Goal: Navigation & Orientation: Find specific page/section

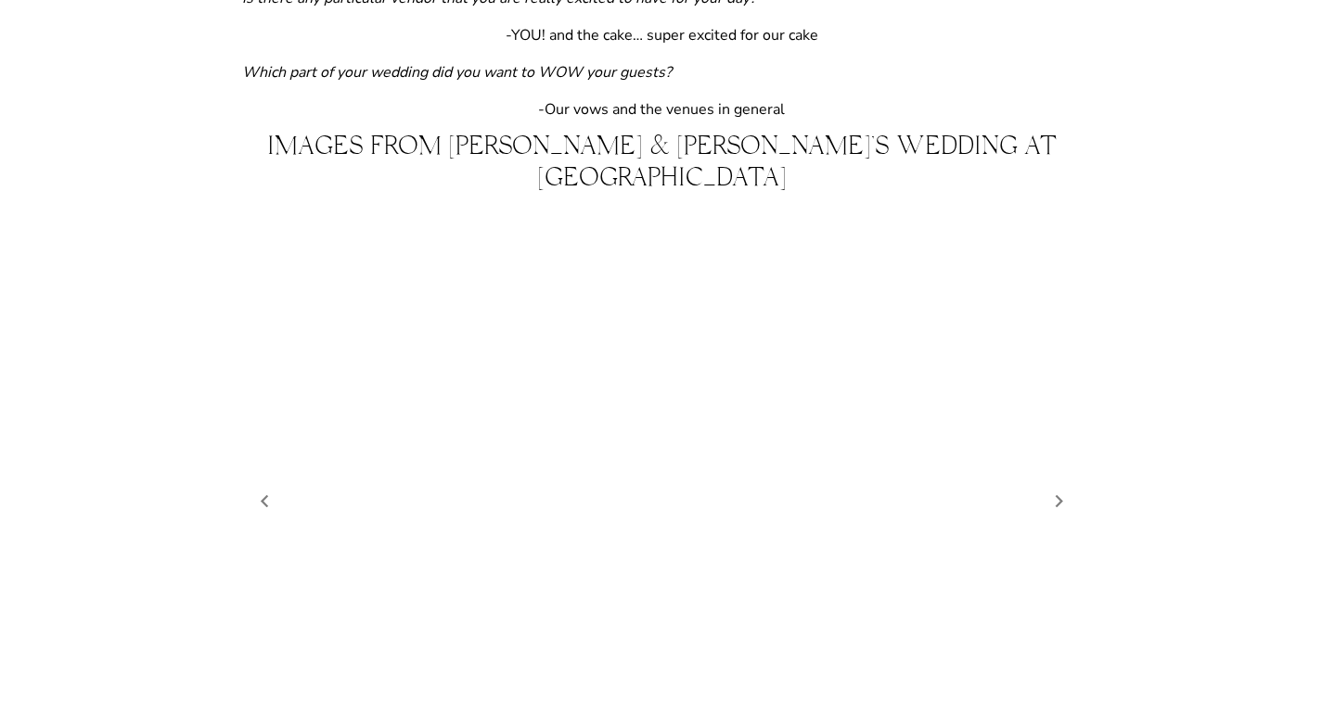
scroll to position [1577, 0]
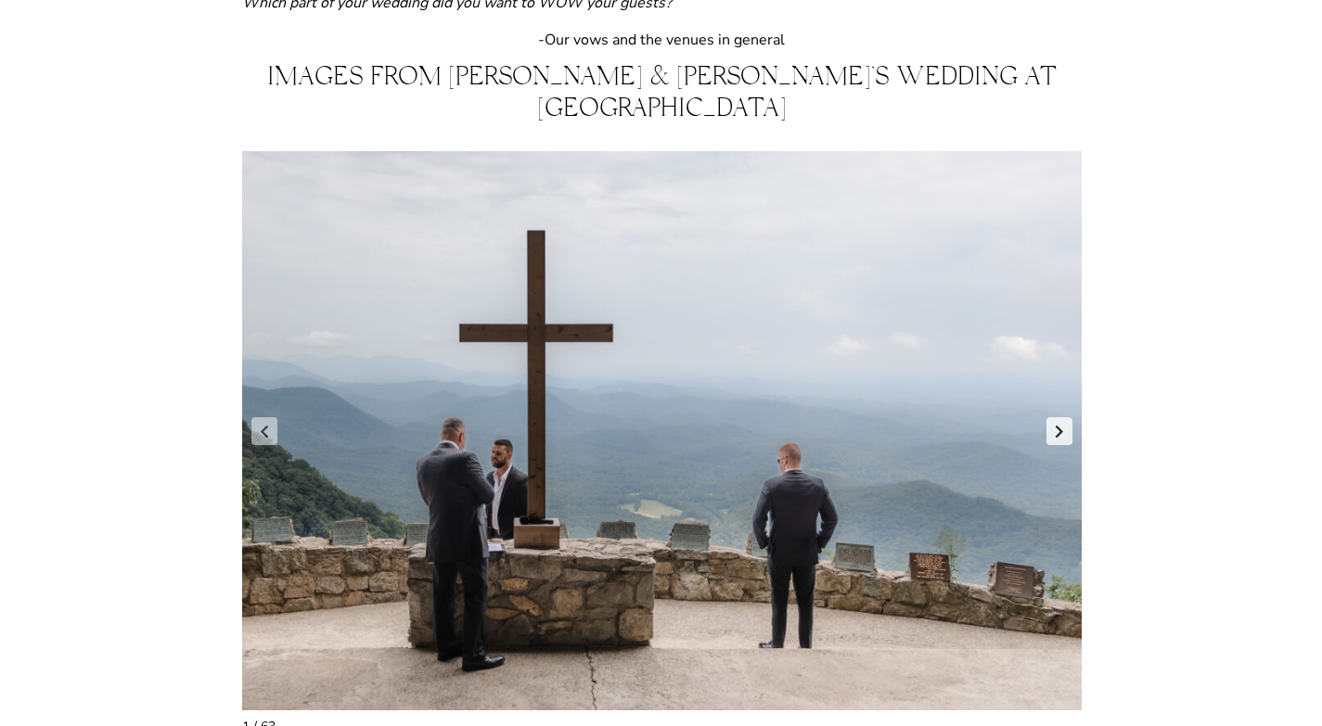
click at [1055, 418] on link "Next slide" at bounding box center [1060, 432] width 26 height 28
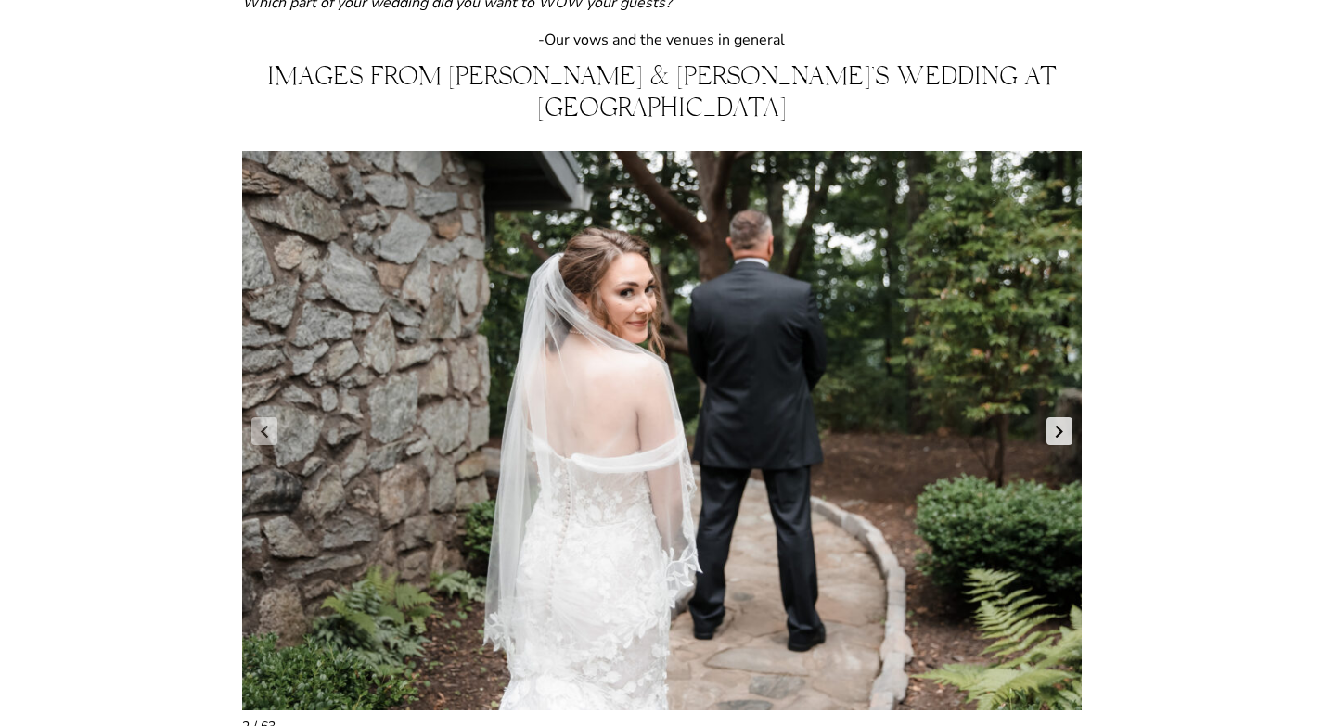
click at [1062, 418] on link "Next slide" at bounding box center [1060, 432] width 26 height 28
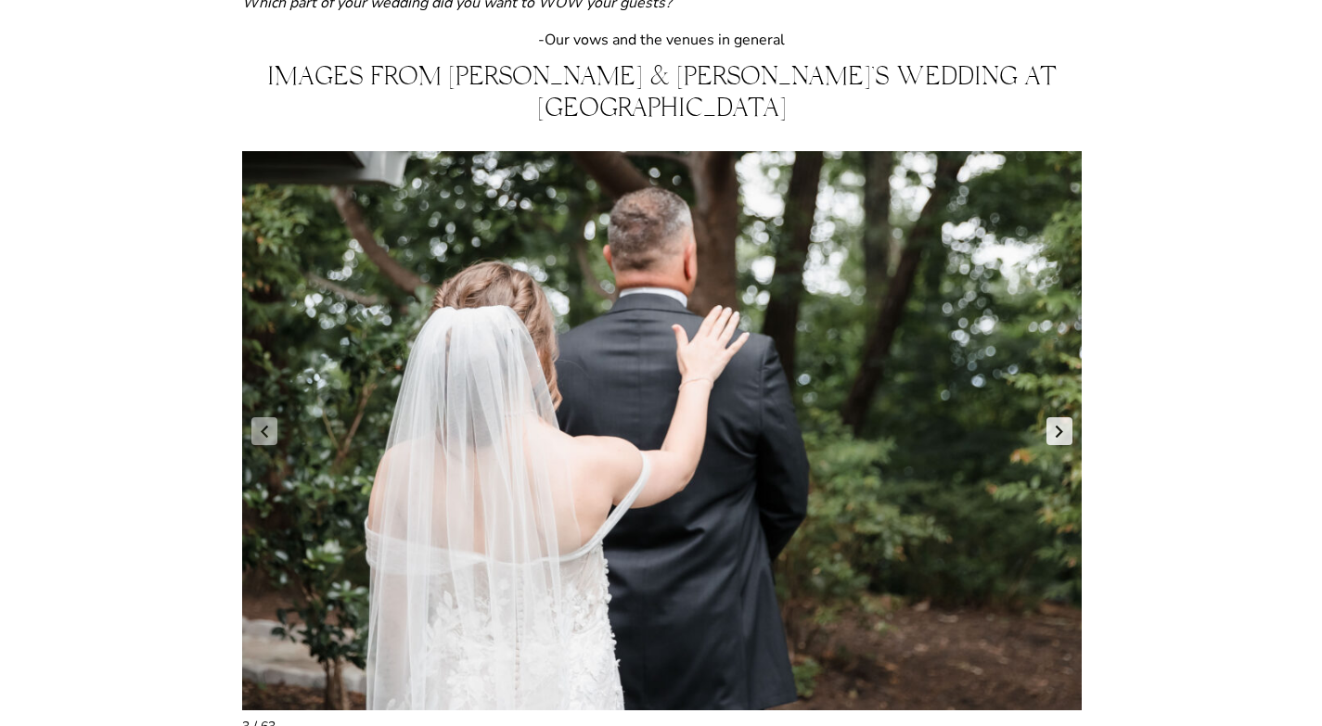
click at [1062, 418] on link "Next slide" at bounding box center [1060, 432] width 26 height 28
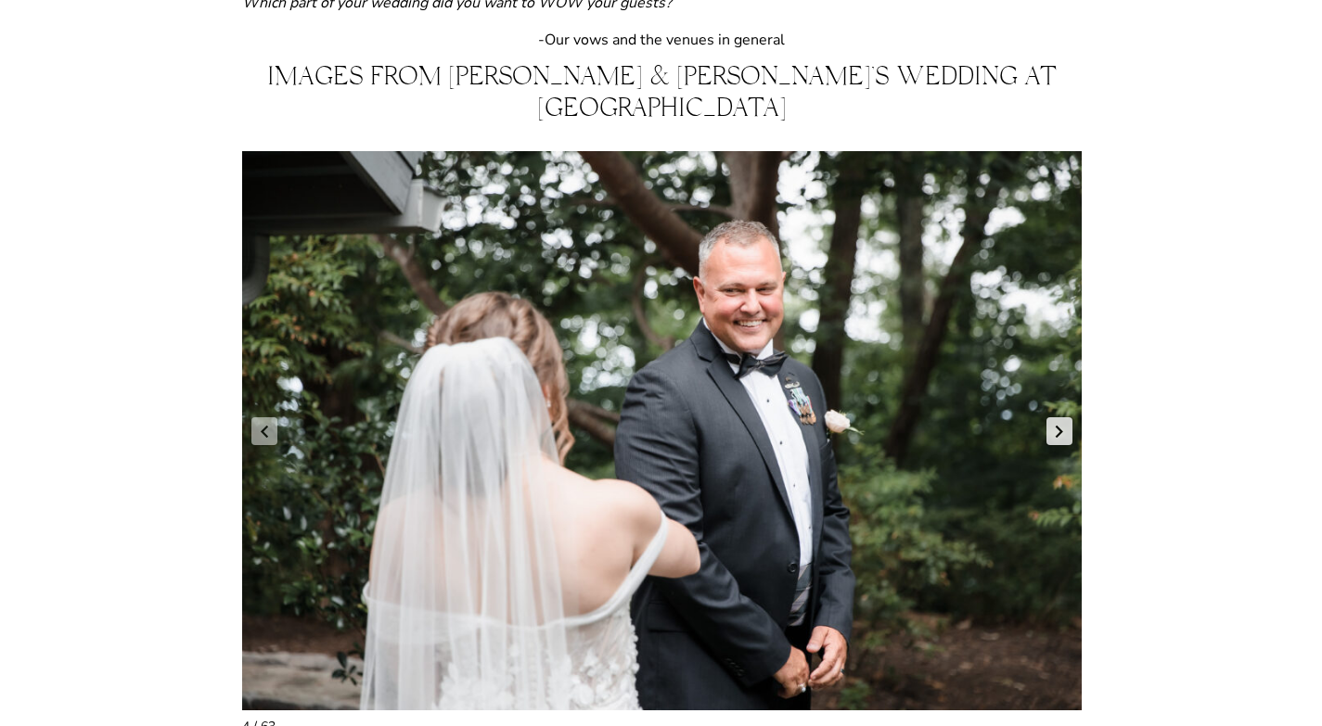
click at [1062, 418] on link "Next slide" at bounding box center [1060, 432] width 26 height 28
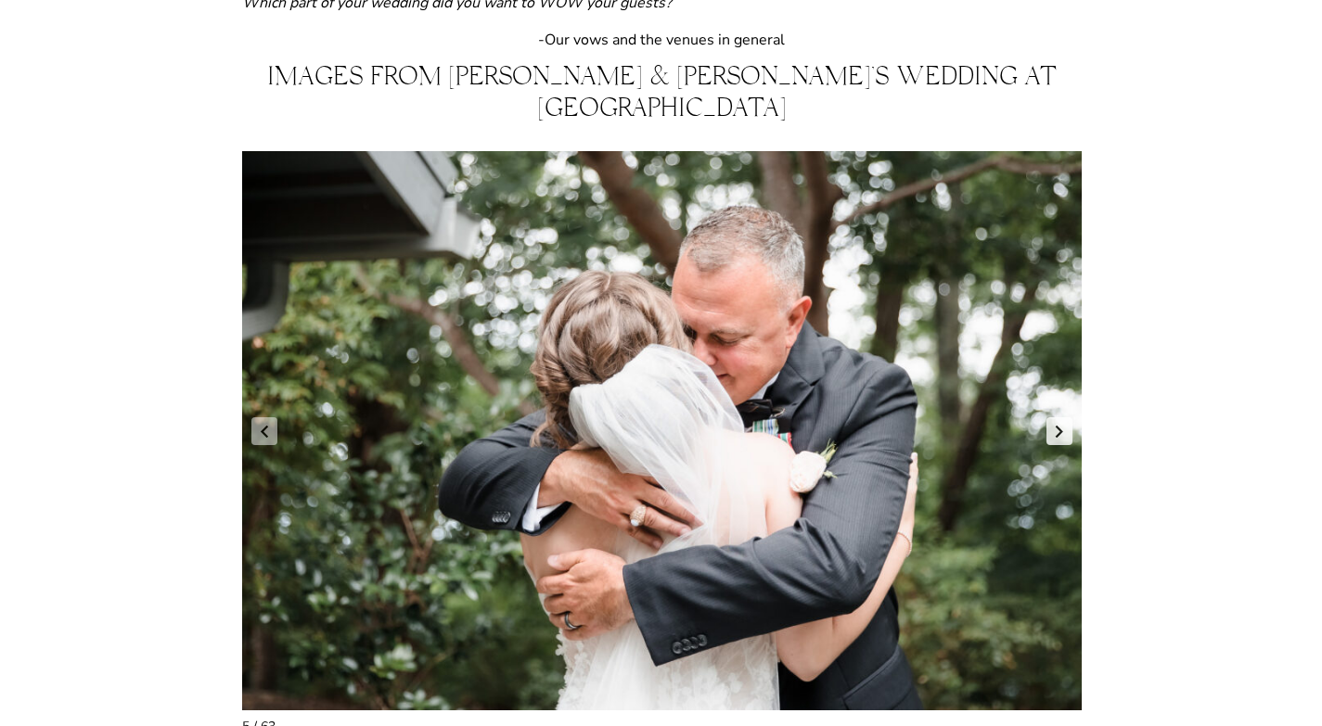
click at [1062, 418] on link "Next slide" at bounding box center [1060, 432] width 26 height 28
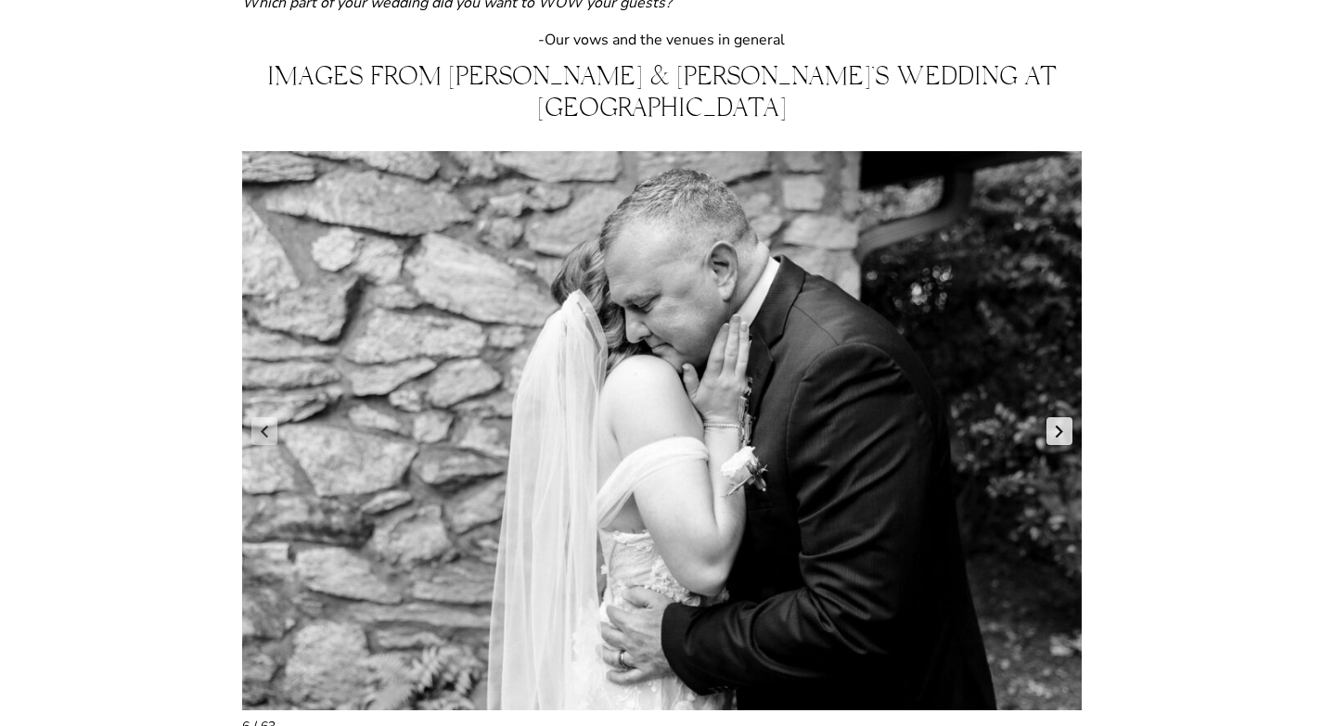
click at [1062, 418] on link "Next slide" at bounding box center [1060, 432] width 26 height 28
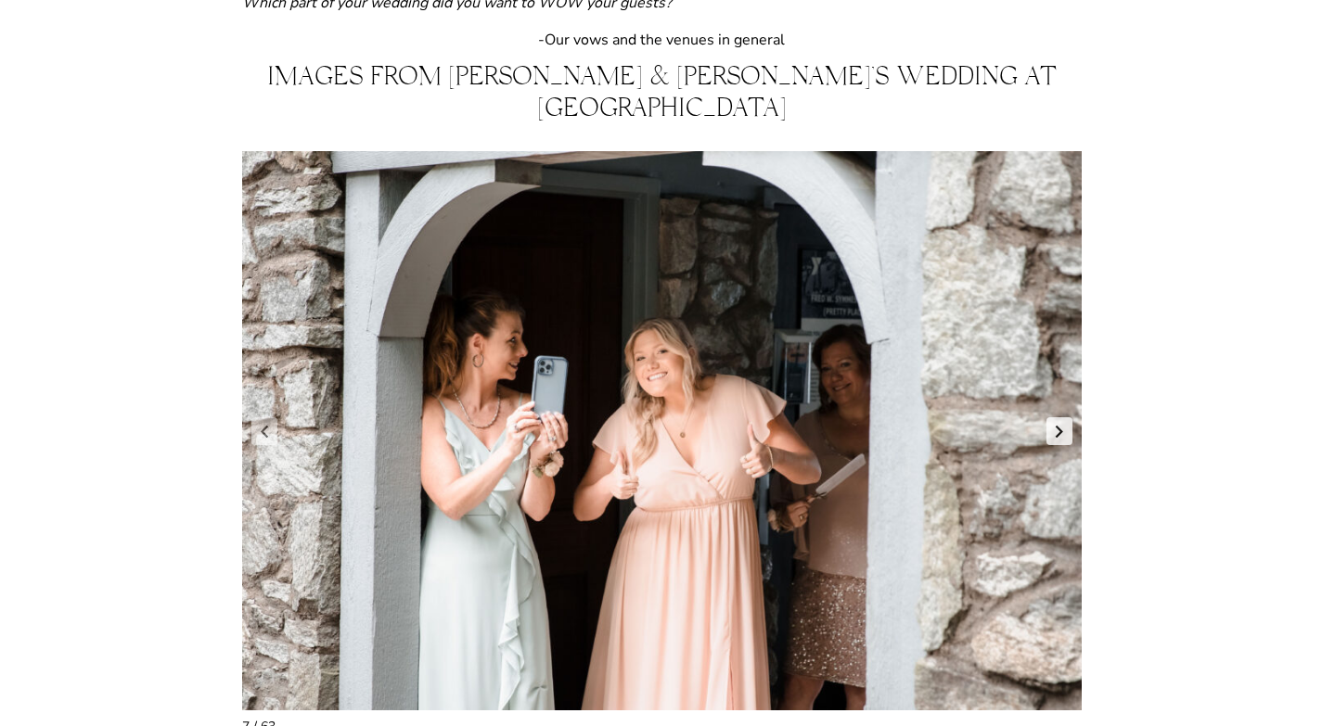
click at [1062, 418] on link "Next slide" at bounding box center [1060, 432] width 26 height 28
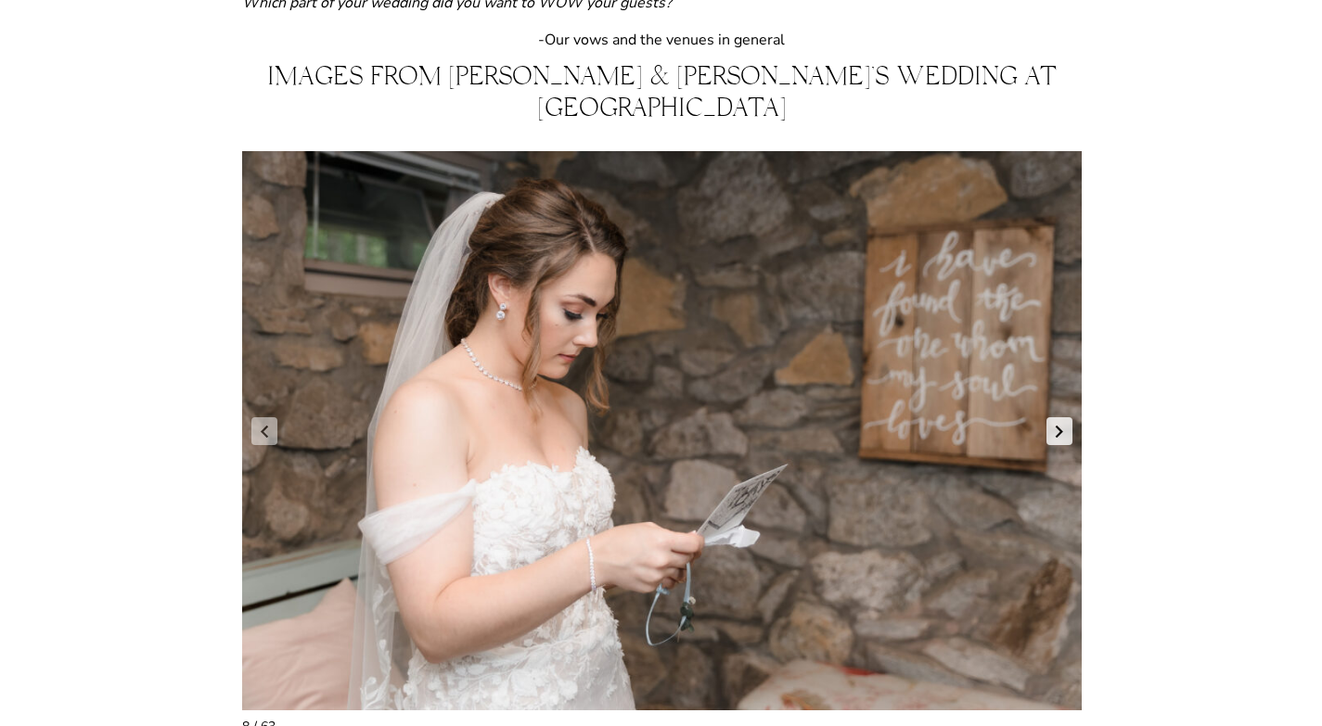
click at [1062, 418] on link "Next slide" at bounding box center [1060, 432] width 26 height 28
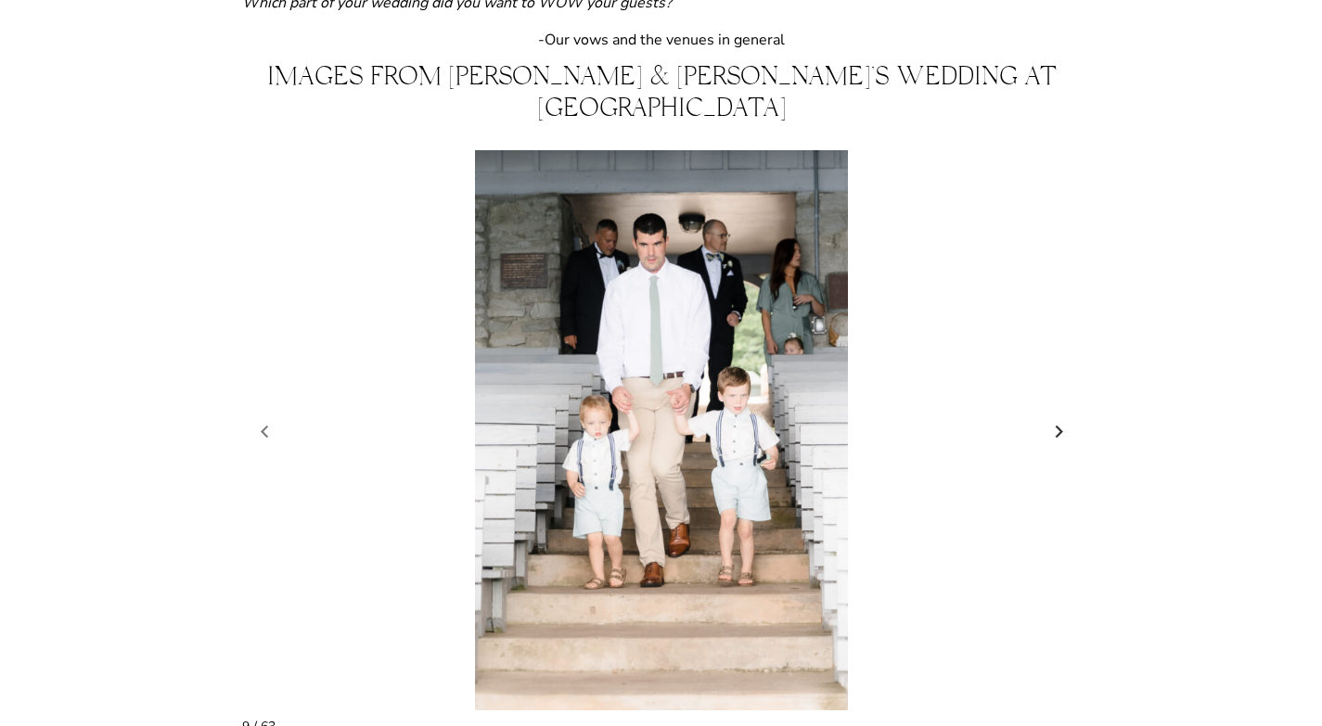
click at [1062, 418] on link "Next slide" at bounding box center [1060, 432] width 26 height 28
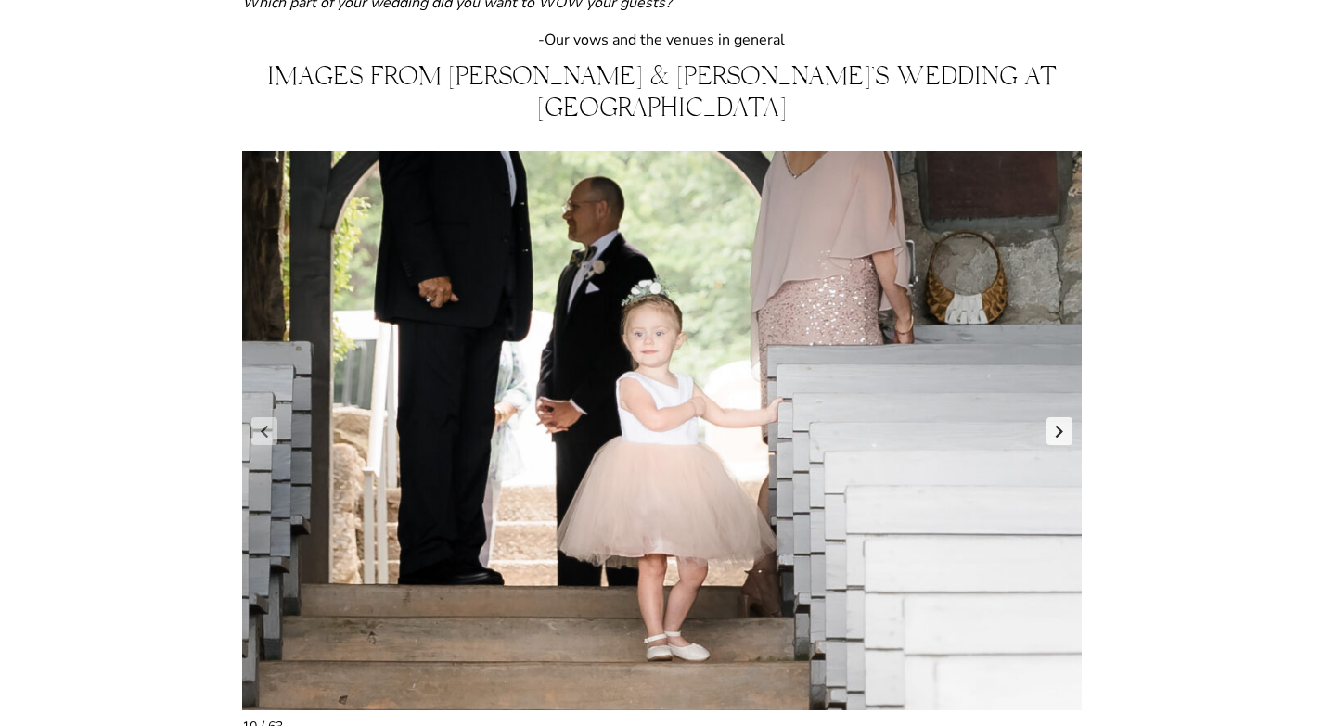
click at [1062, 418] on link "Next slide" at bounding box center [1060, 432] width 26 height 28
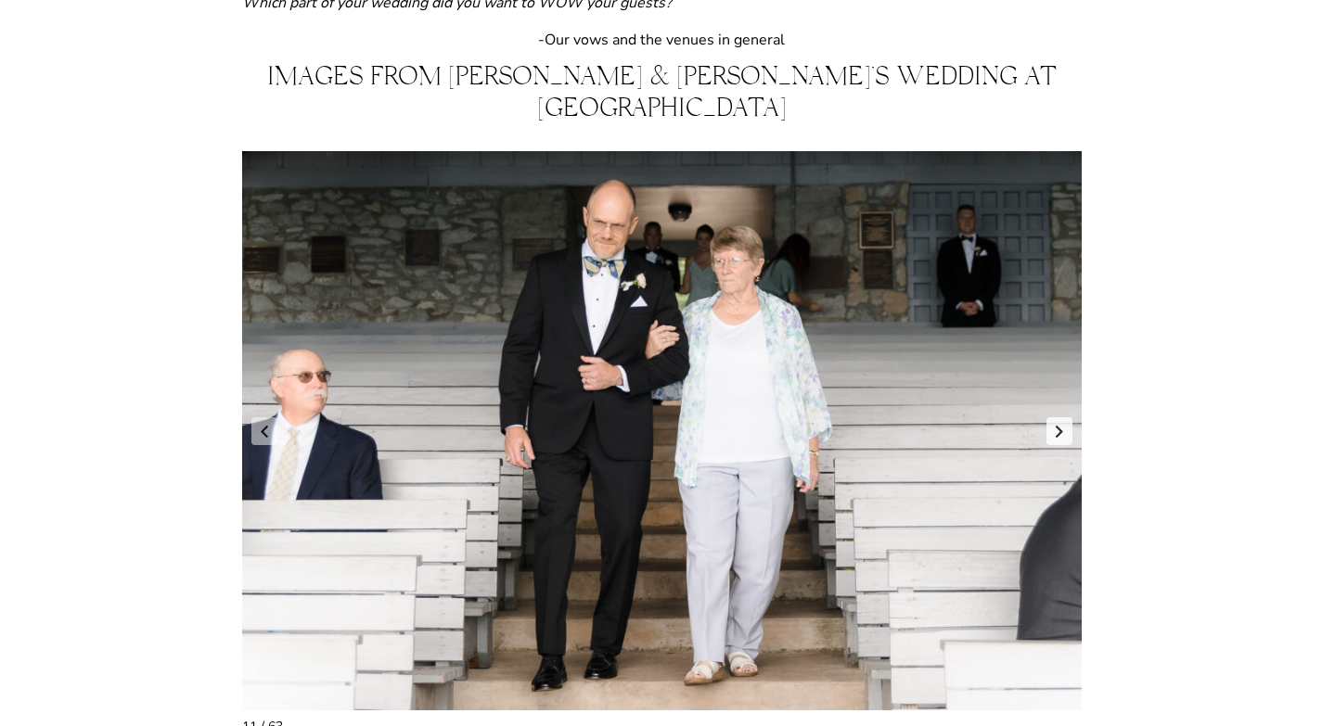
click at [1063, 418] on link "Next slide" at bounding box center [1060, 432] width 26 height 28
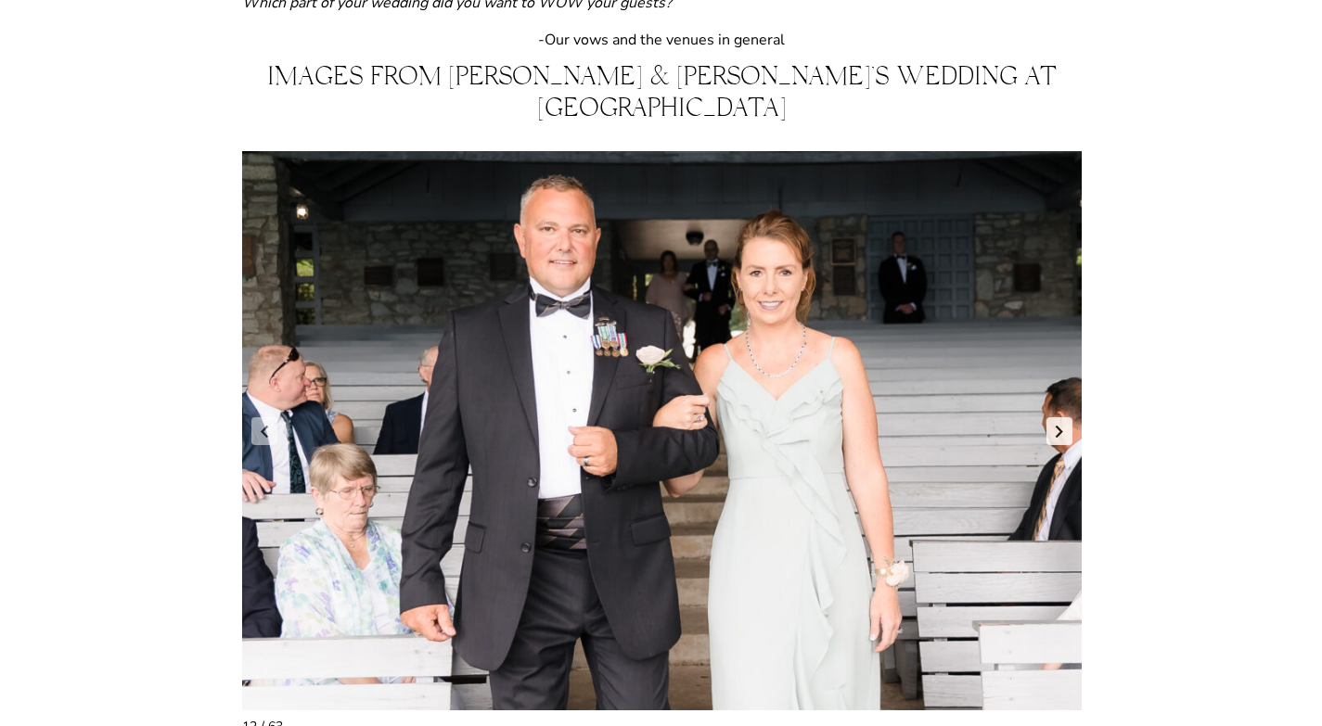
click at [1063, 418] on link "Next slide" at bounding box center [1060, 432] width 26 height 28
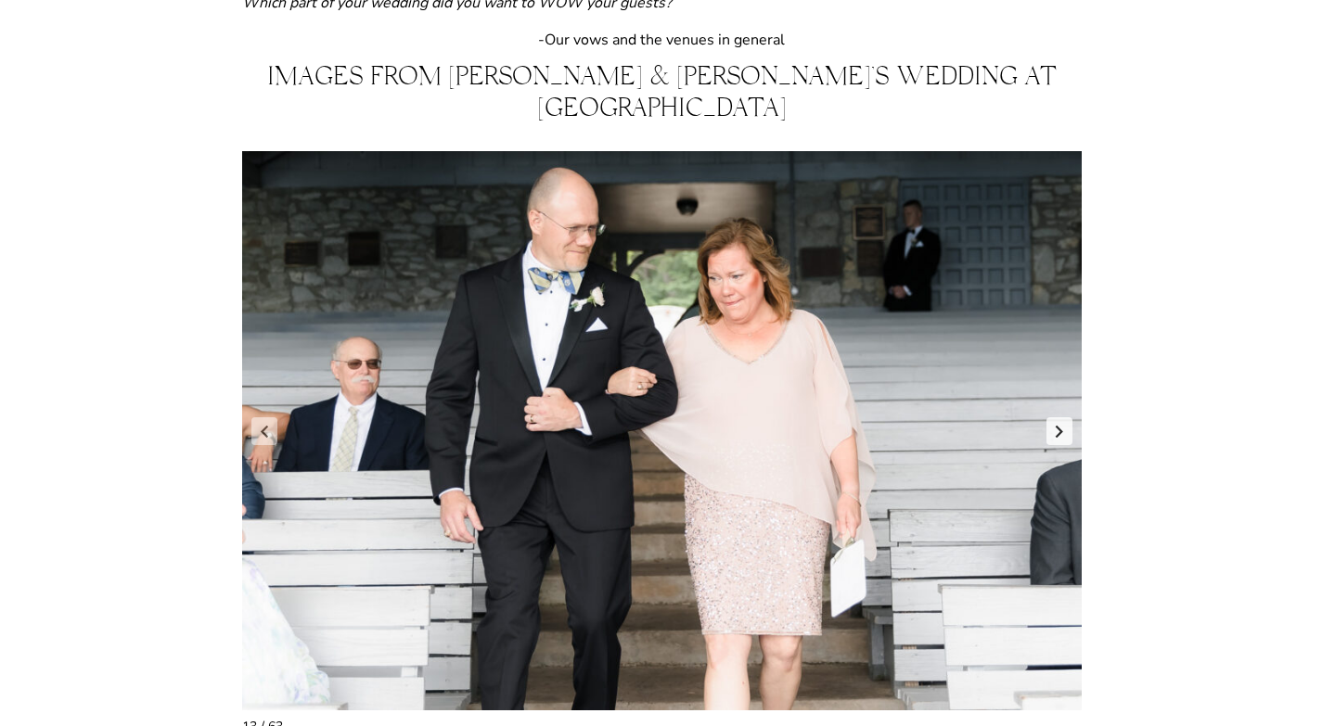
click at [1063, 418] on link "Next slide" at bounding box center [1060, 432] width 26 height 28
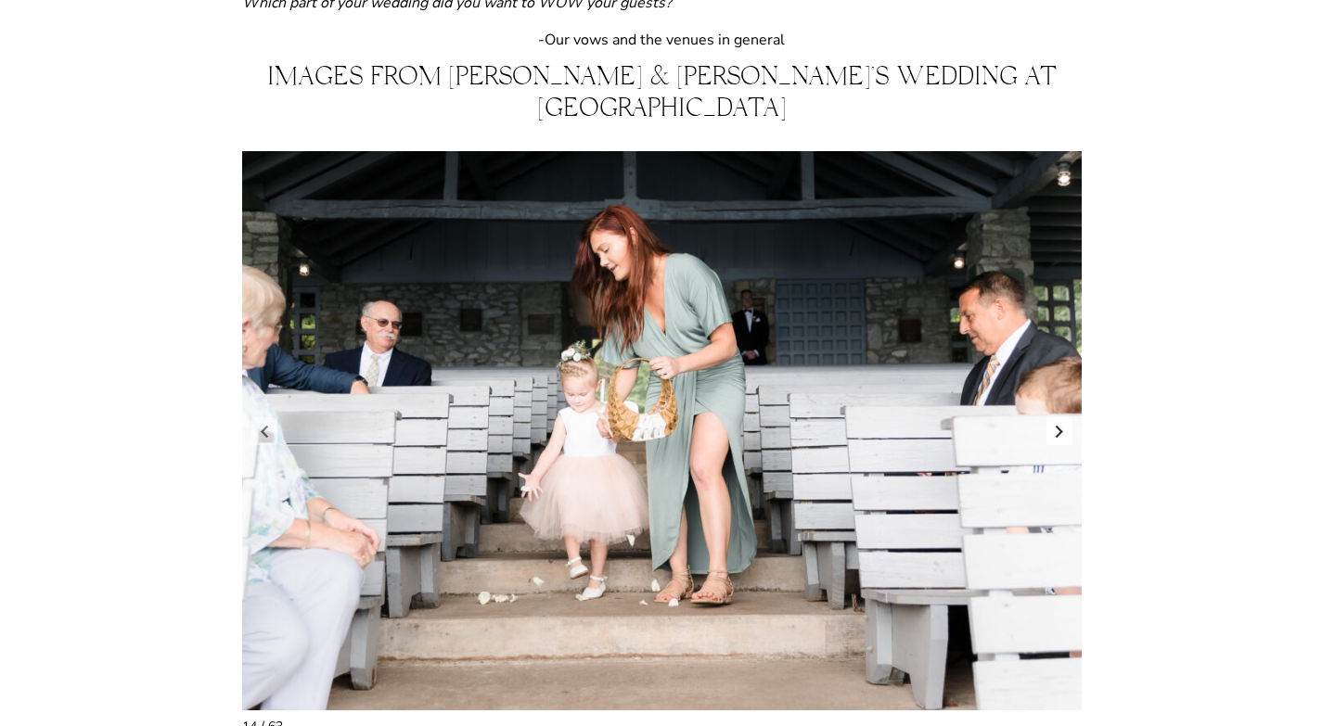
click at [1063, 418] on link "Next slide" at bounding box center [1060, 432] width 26 height 28
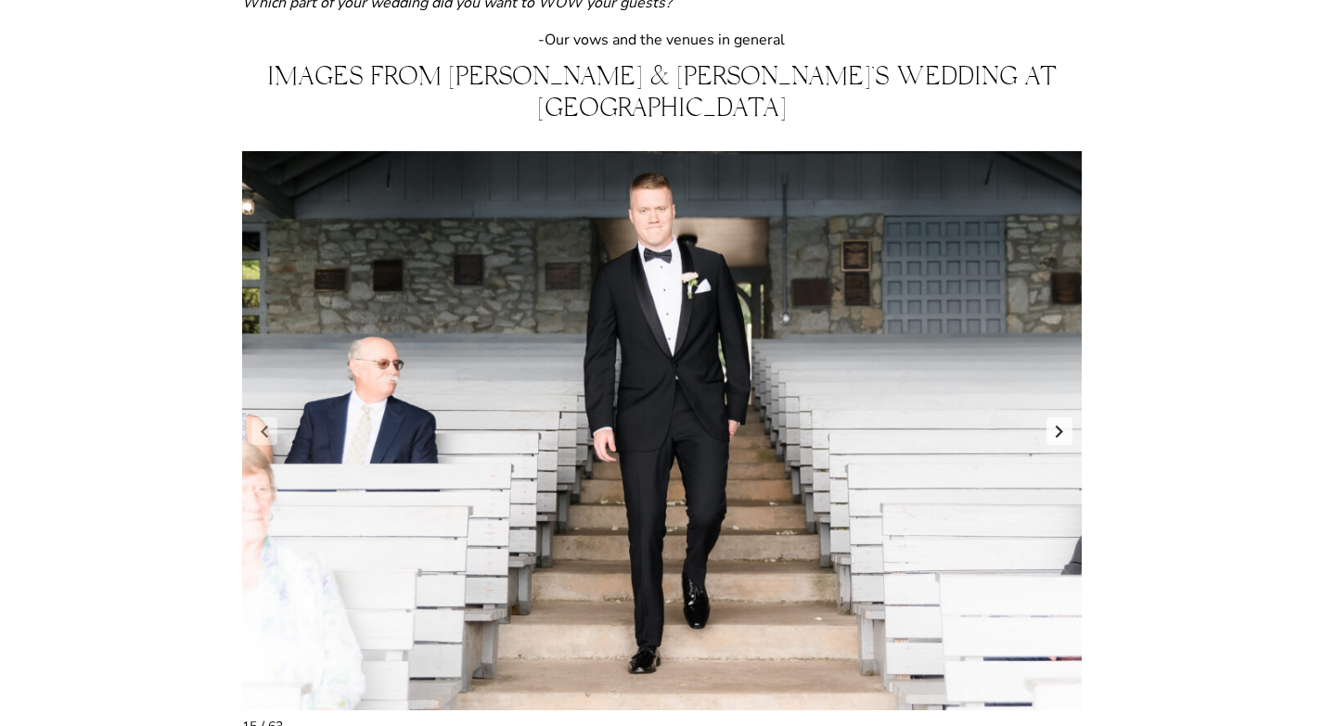
click at [1063, 418] on link "Next slide" at bounding box center [1060, 432] width 26 height 28
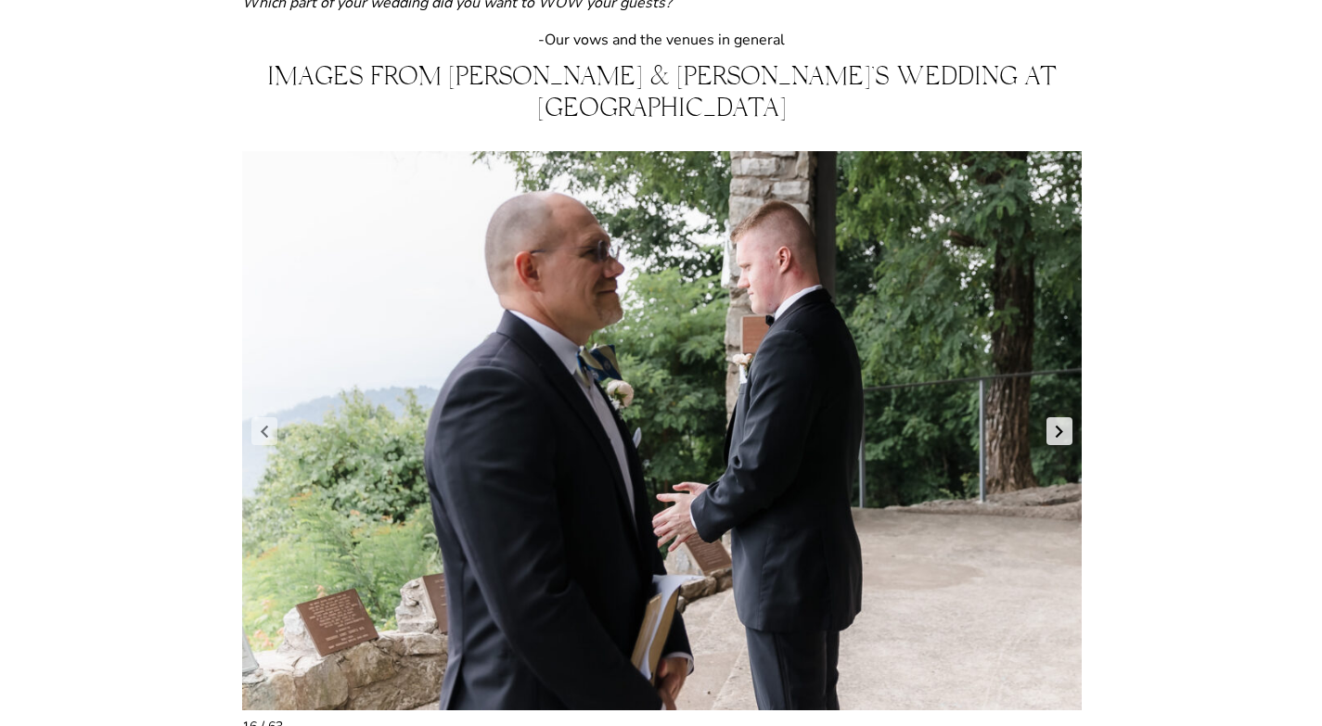
click at [1063, 418] on link "Next slide" at bounding box center [1060, 432] width 26 height 28
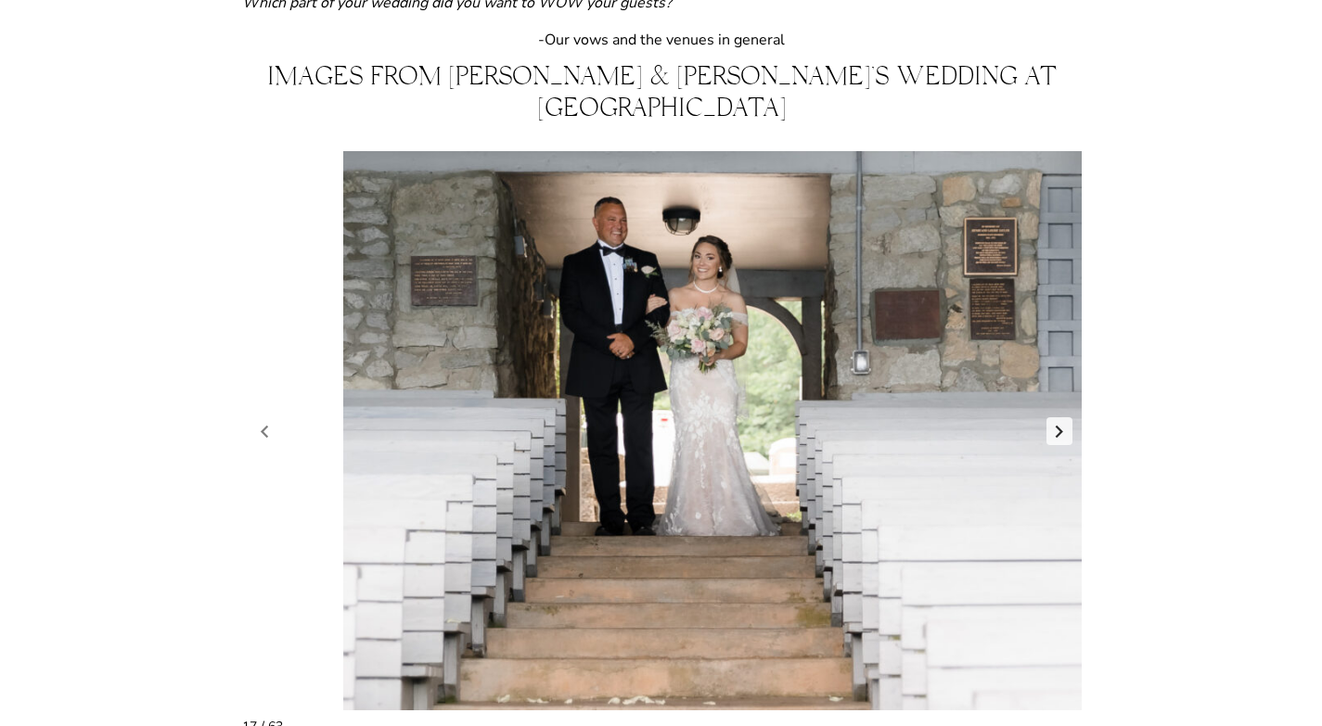
click at [1063, 418] on link "Next slide" at bounding box center [1060, 432] width 26 height 28
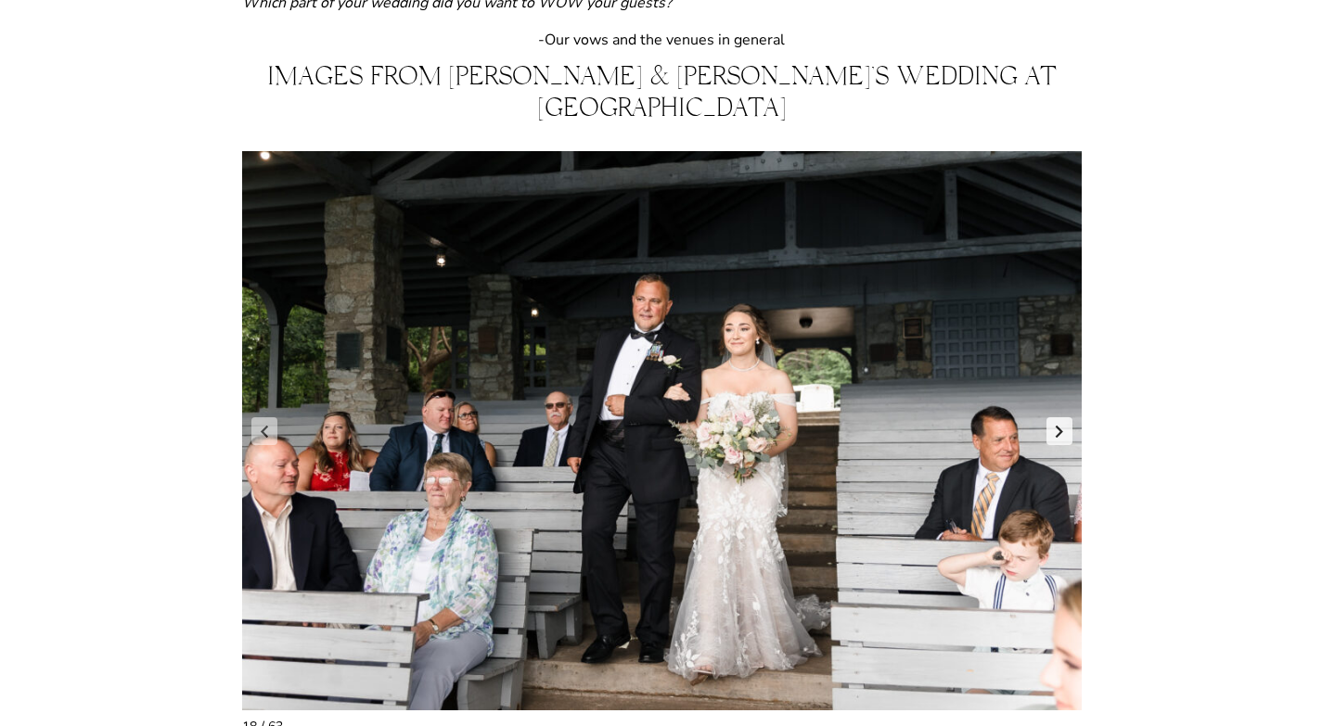
click at [1063, 418] on link "Next slide" at bounding box center [1060, 432] width 26 height 28
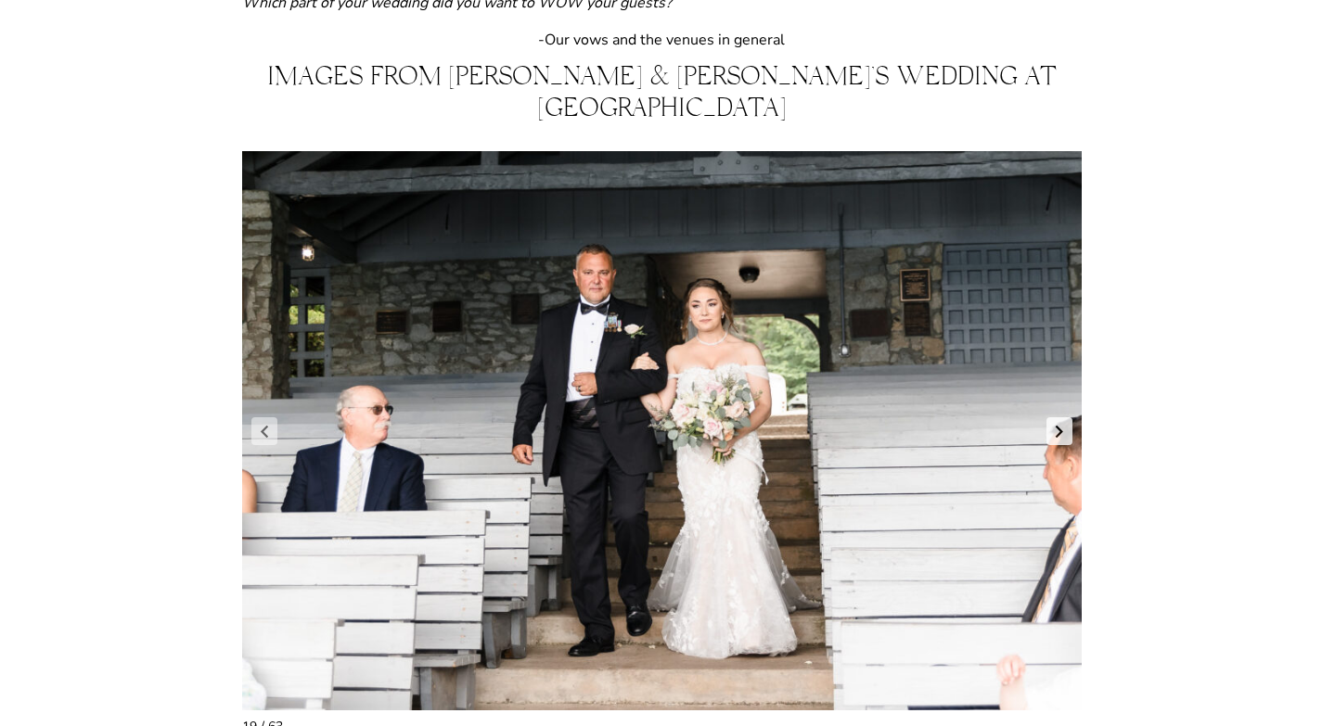
click at [1063, 418] on link "Next slide" at bounding box center [1060, 432] width 26 height 28
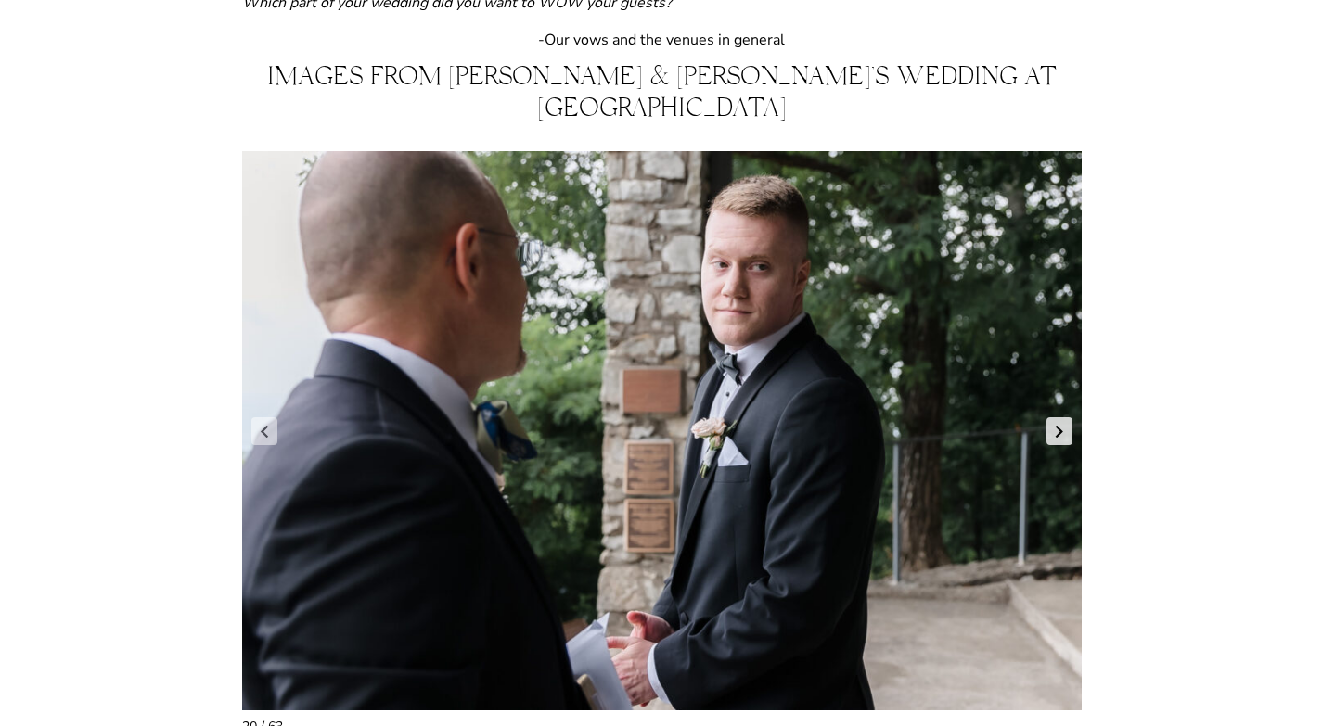
click at [1063, 418] on link "Next slide" at bounding box center [1060, 432] width 26 height 28
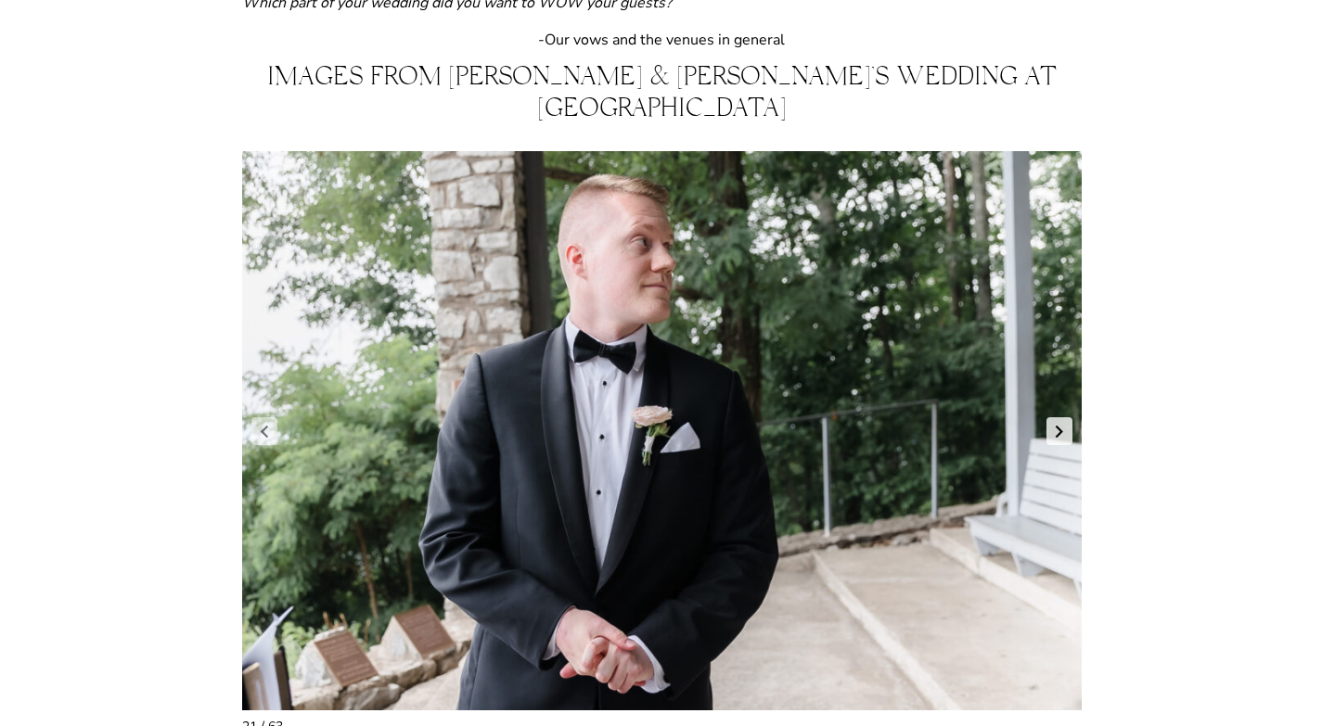
click at [1063, 418] on link "Next slide" at bounding box center [1060, 432] width 26 height 28
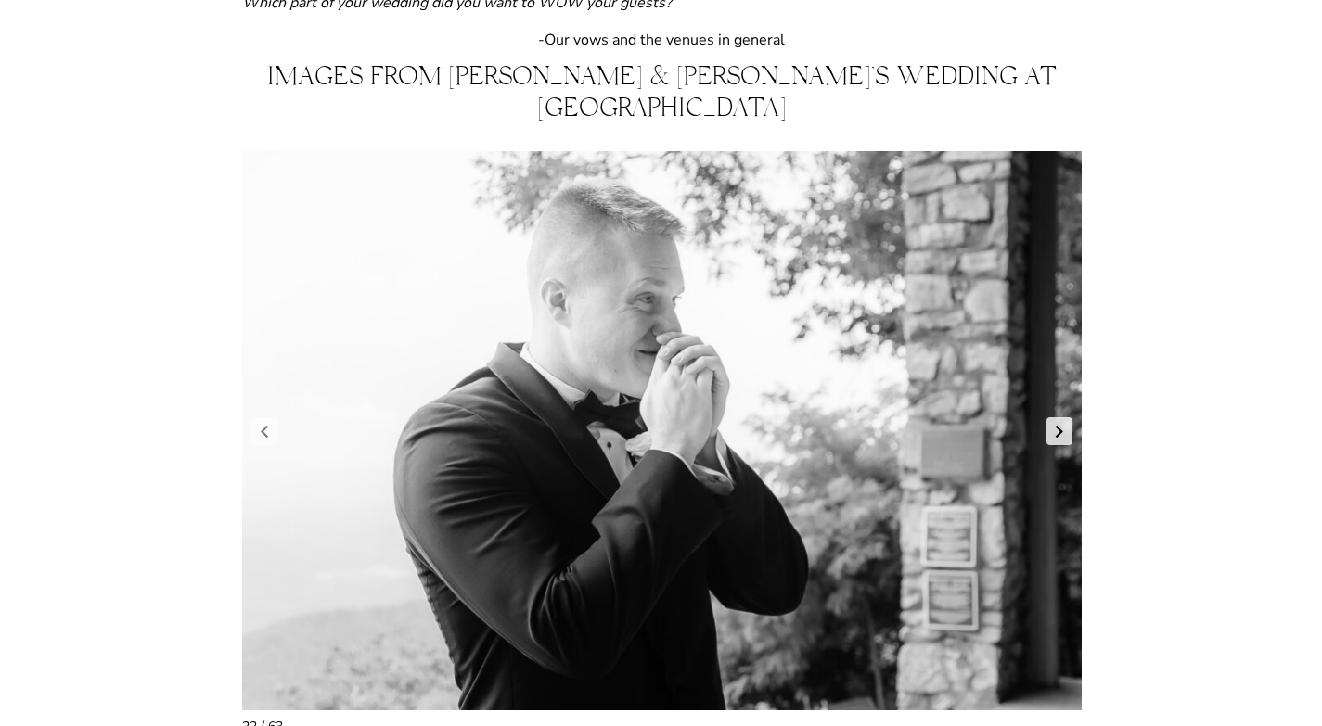
click at [1063, 418] on link "Next slide" at bounding box center [1060, 432] width 26 height 28
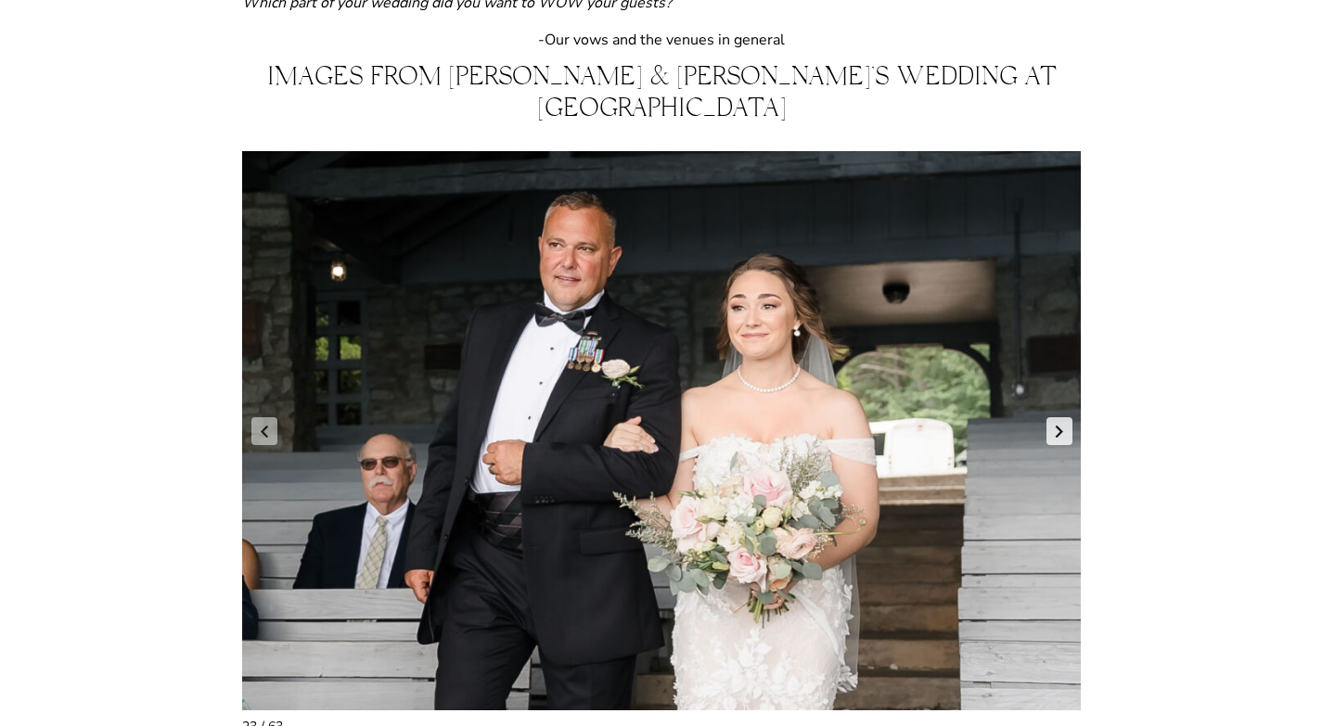
click at [1063, 418] on link "Next slide" at bounding box center [1060, 432] width 26 height 28
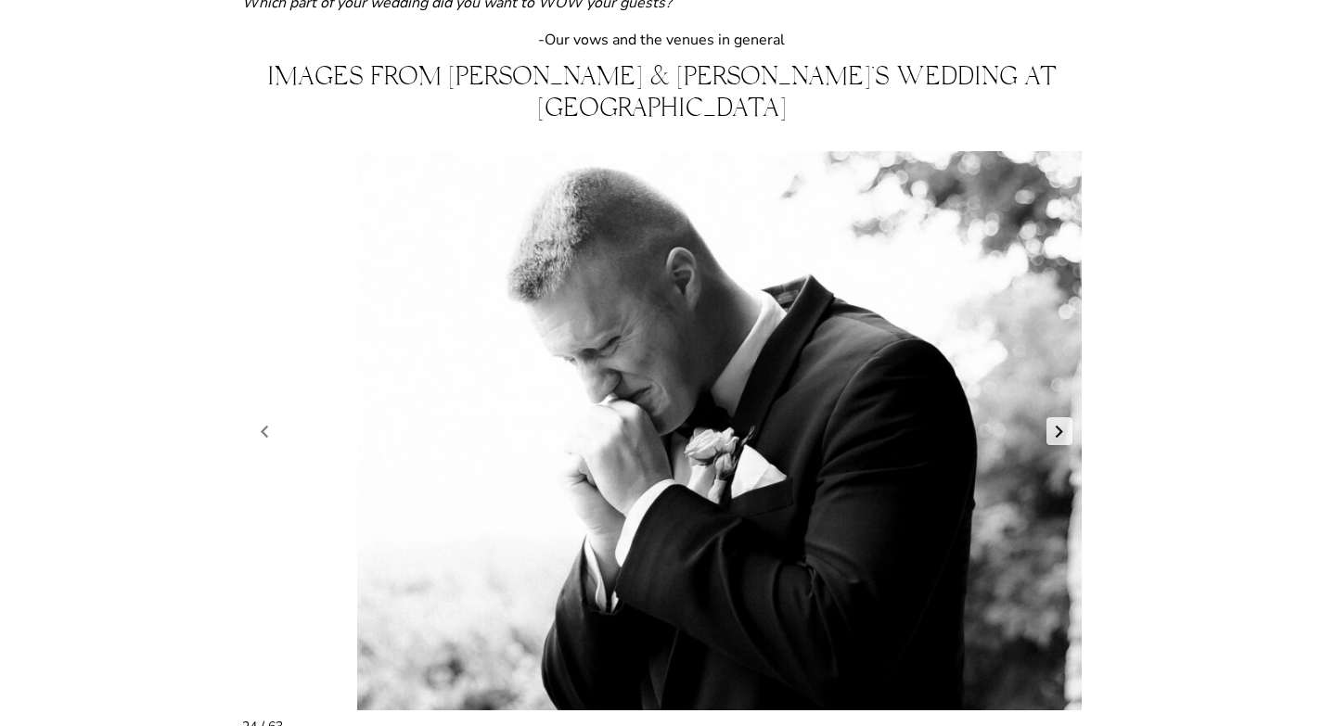
click at [1063, 418] on link "Next slide" at bounding box center [1060, 432] width 26 height 28
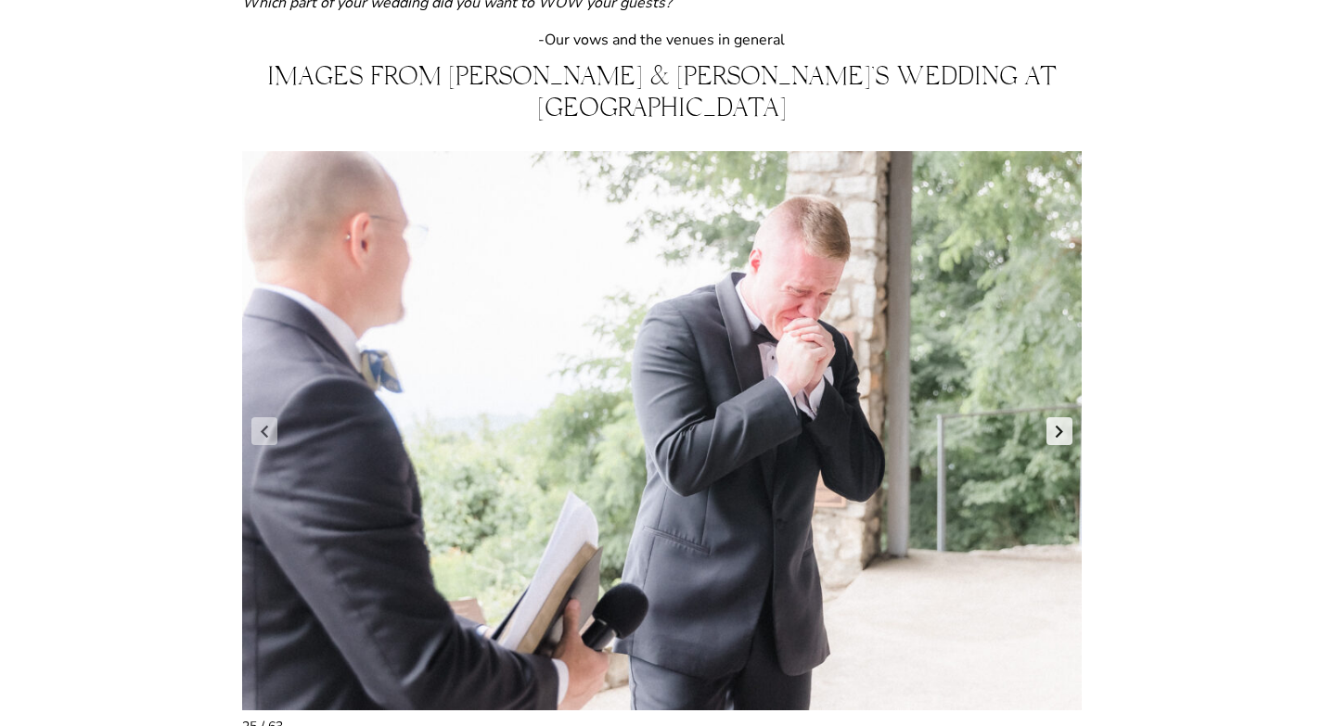
click at [1063, 418] on link "Next slide" at bounding box center [1060, 432] width 26 height 28
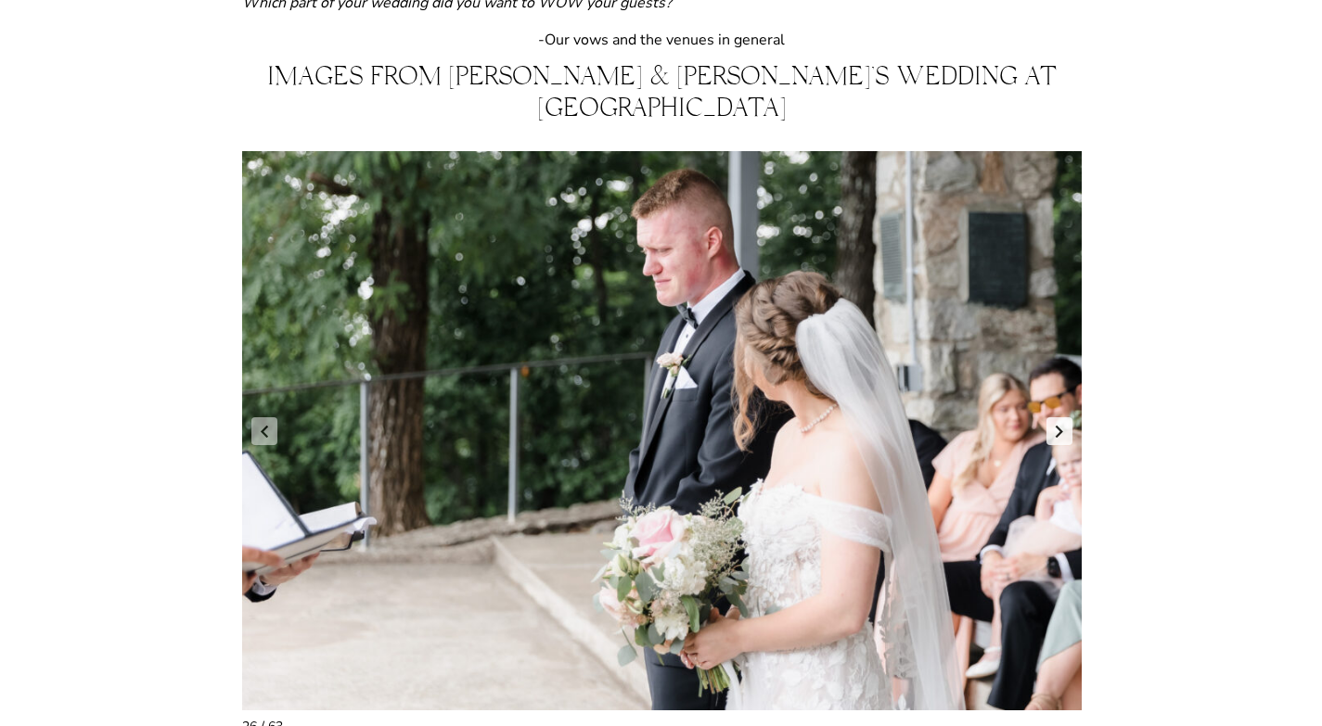
click at [1063, 418] on link "Next slide" at bounding box center [1060, 432] width 26 height 28
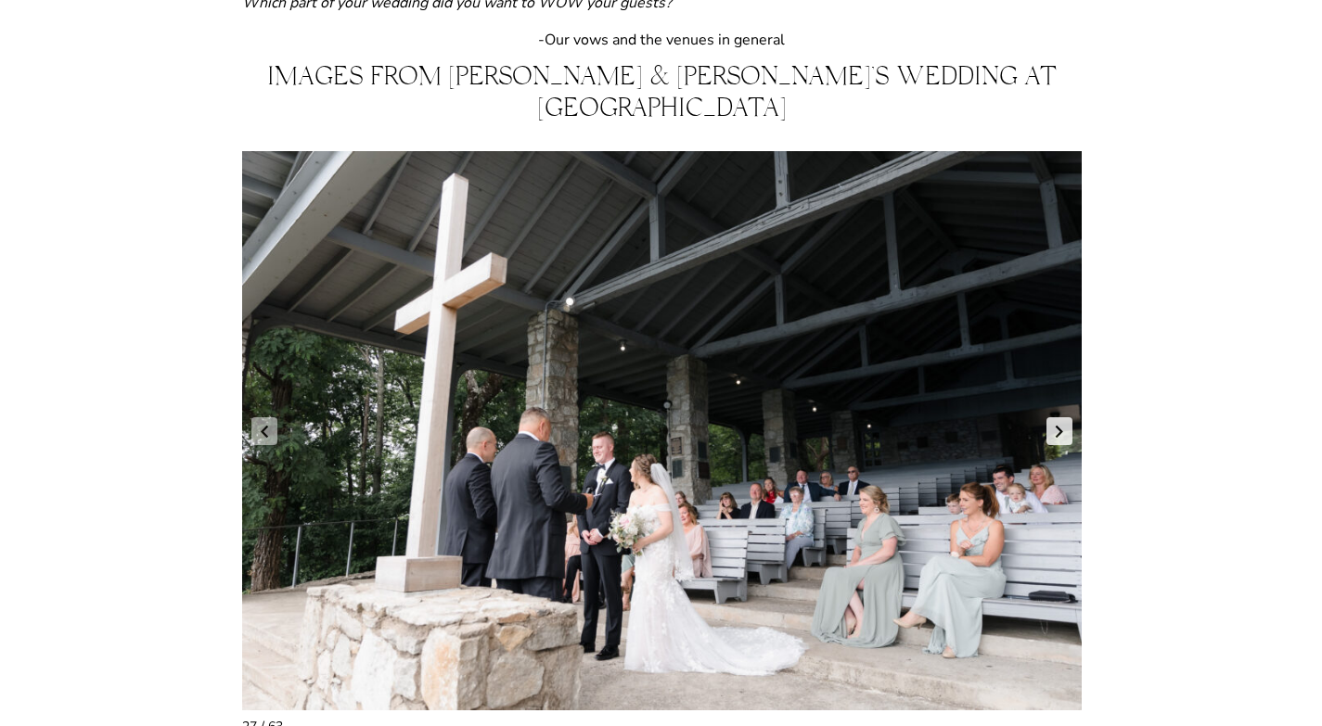
click at [1063, 418] on link "Next slide" at bounding box center [1060, 432] width 26 height 28
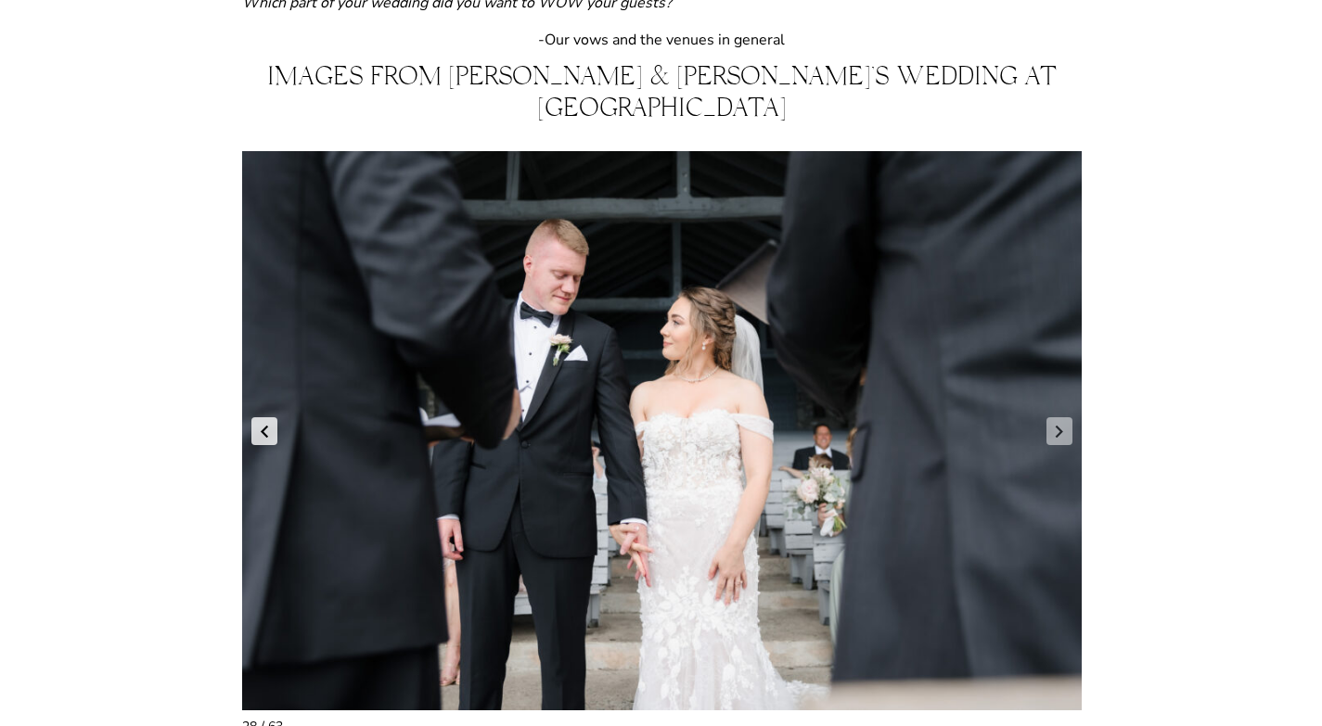
click at [267, 418] on link "Previous slide" at bounding box center [264, 432] width 26 height 28
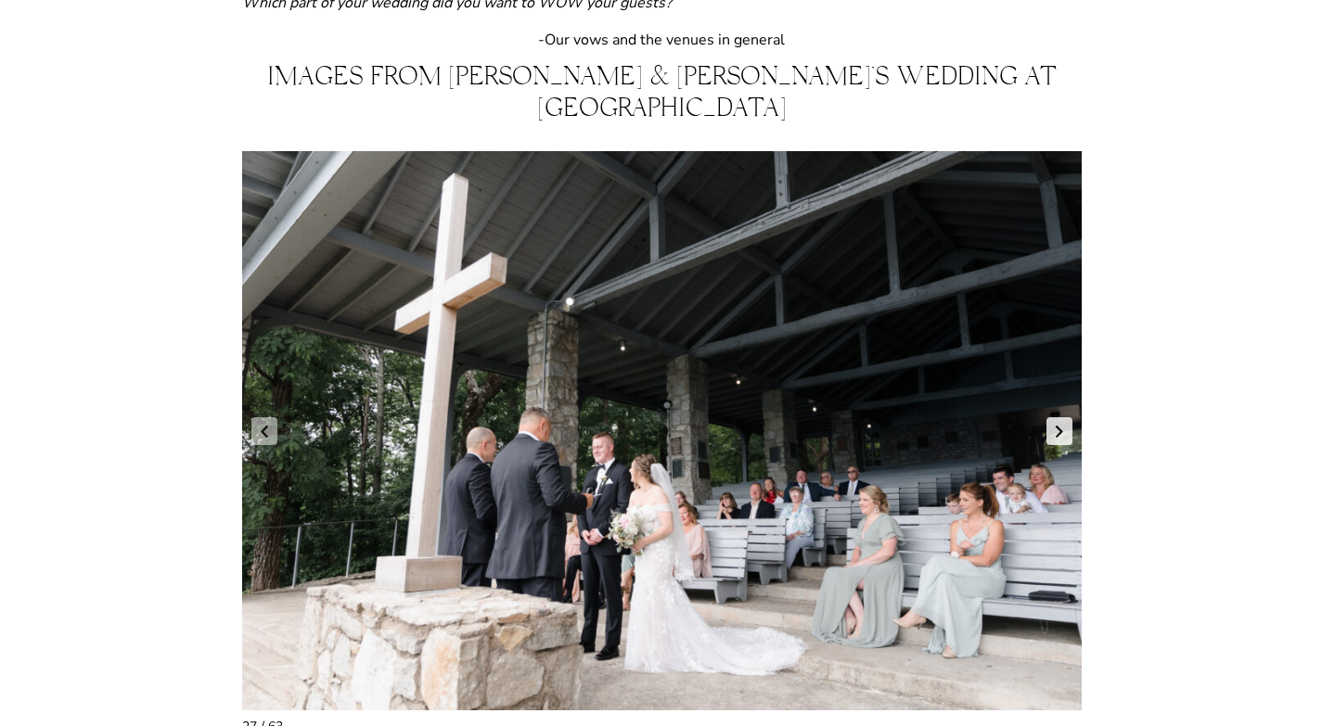
click at [1065, 418] on link "Next slide" at bounding box center [1060, 432] width 26 height 28
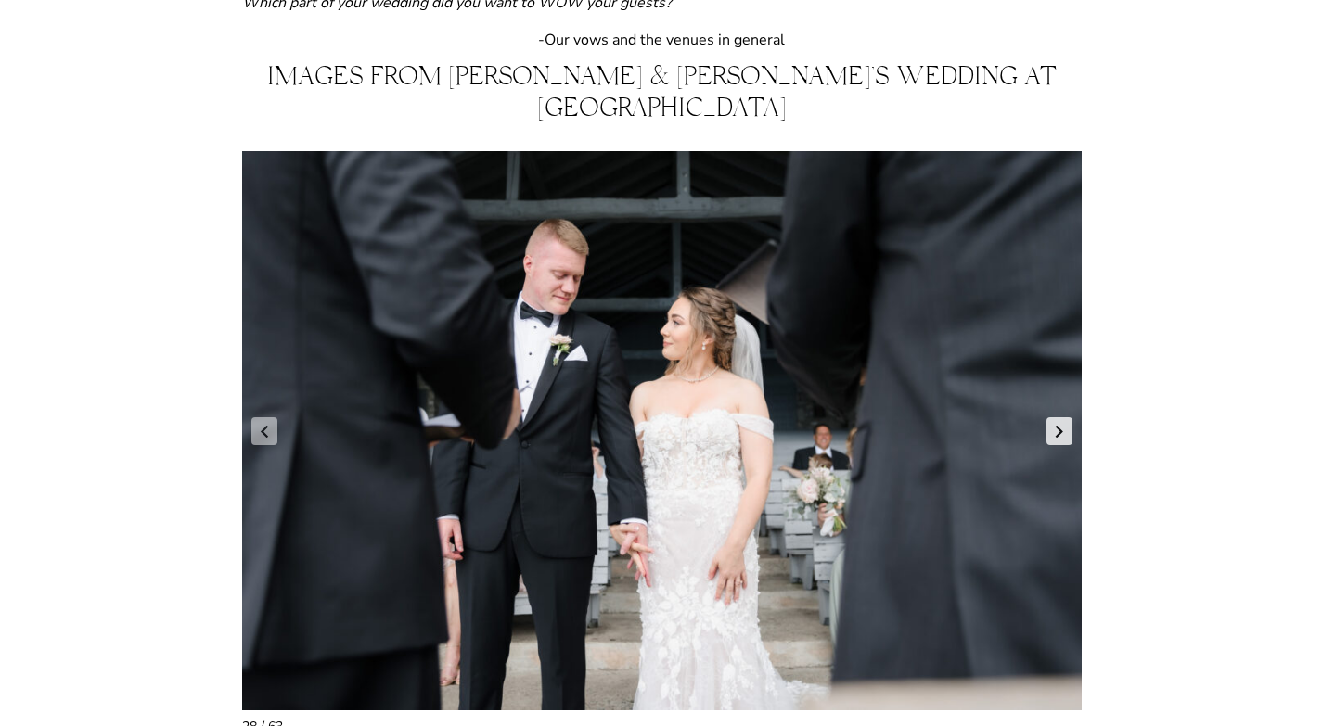
click at [1065, 418] on link "Next slide" at bounding box center [1060, 432] width 26 height 28
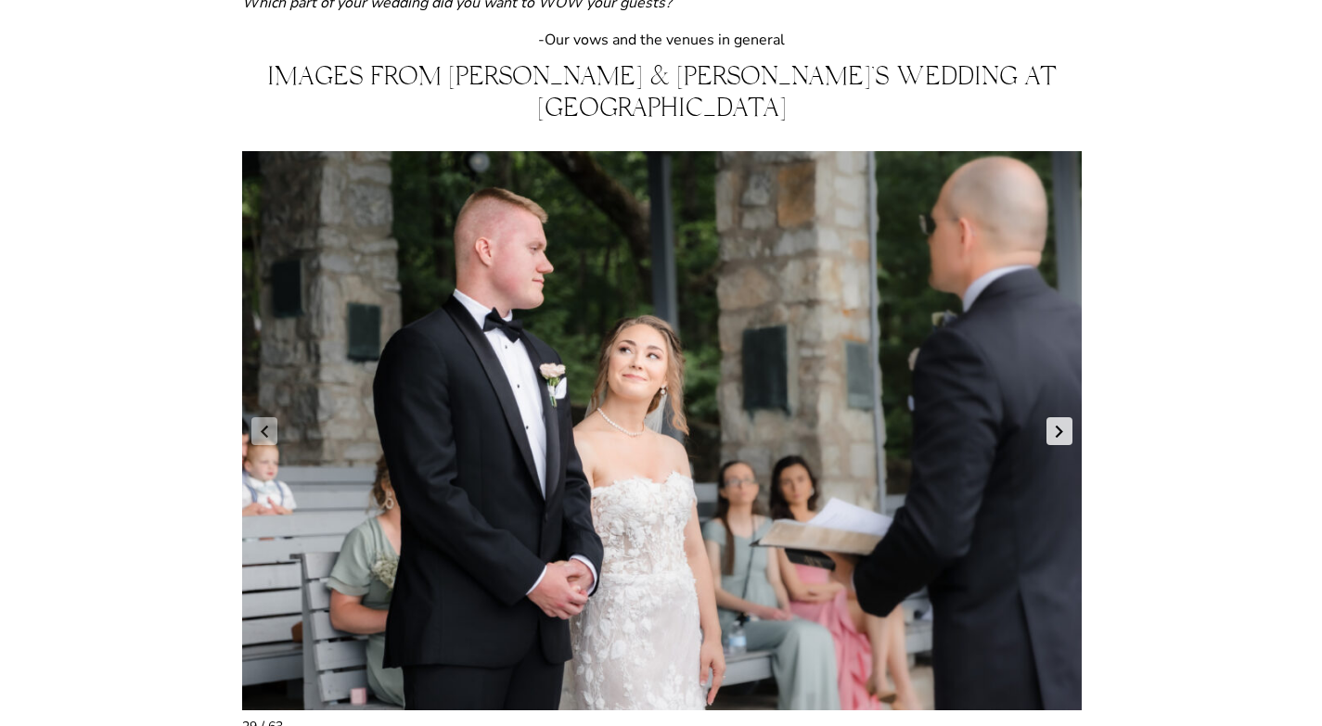
click at [1065, 418] on link "Next slide" at bounding box center [1060, 432] width 26 height 28
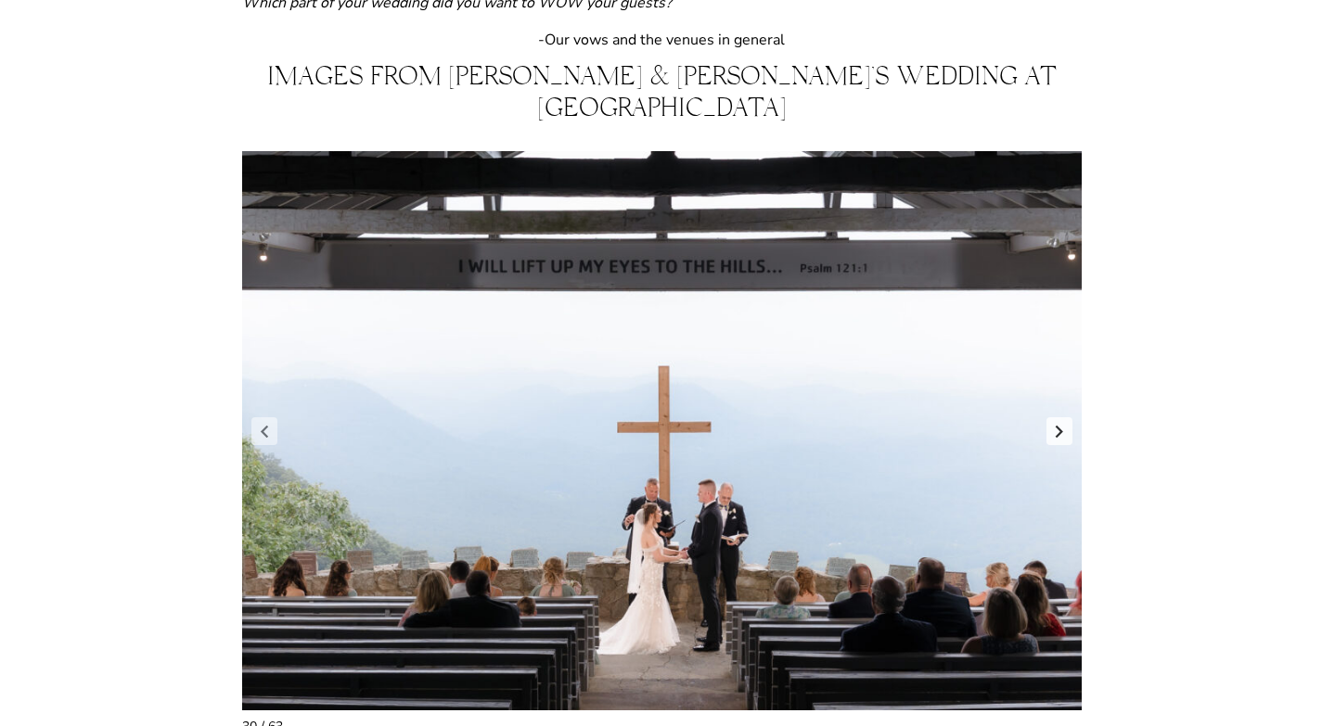
click at [1065, 418] on link "Next slide" at bounding box center [1060, 432] width 26 height 28
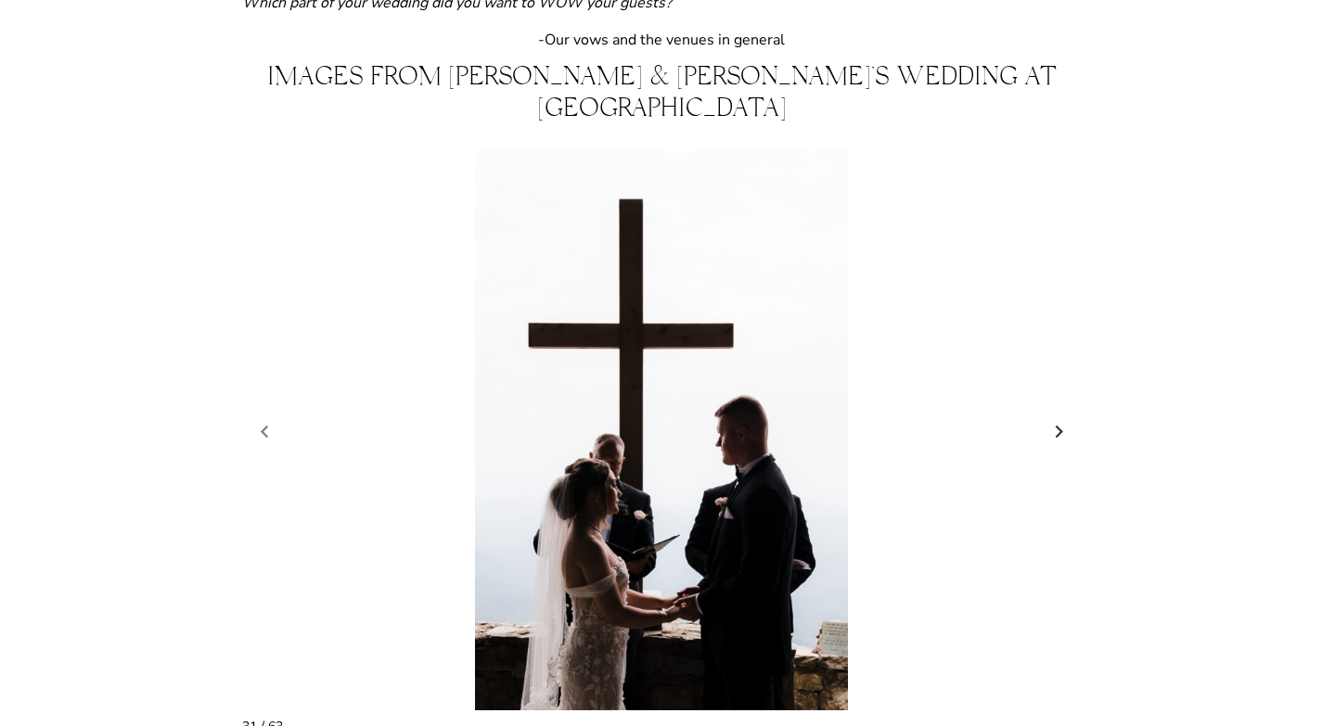
click at [1065, 418] on link "Next slide" at bounding box center [1060, 432] width 26 height 28
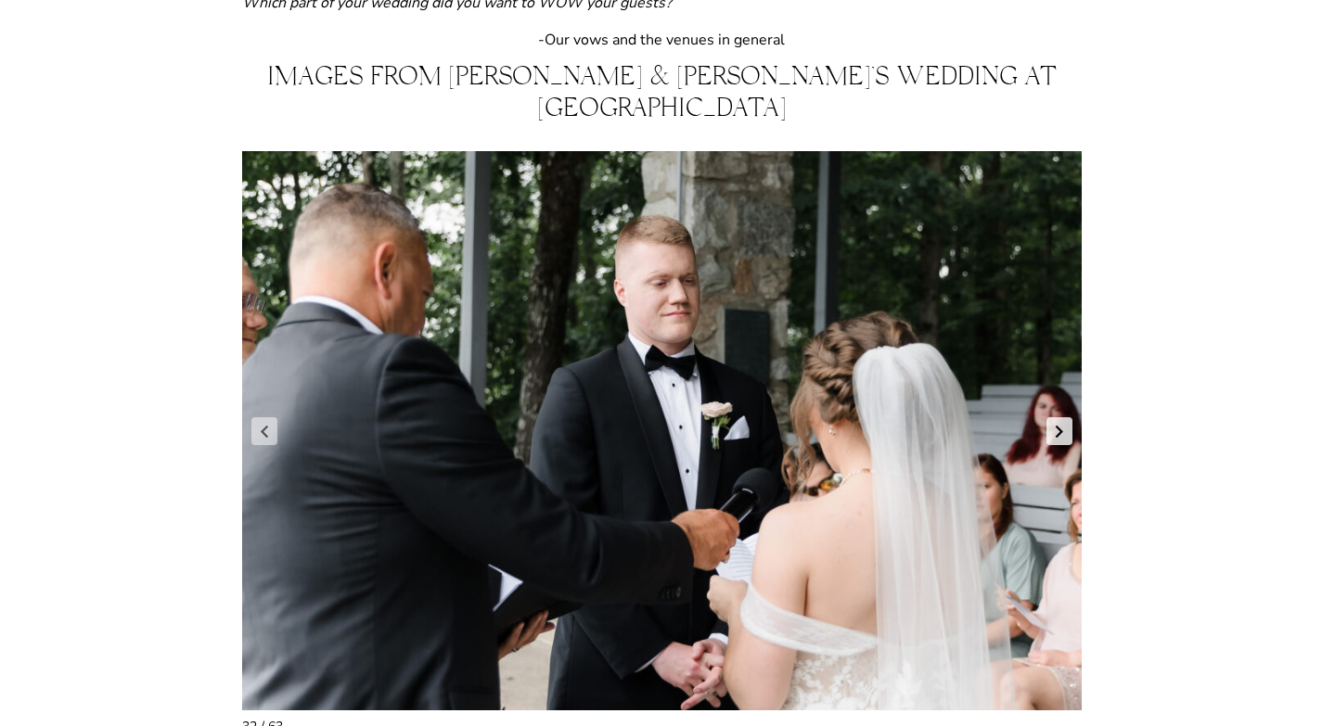
click at [1065, 418] on link "Next slide" at bounding box center [1060, 432] width 26 height 28
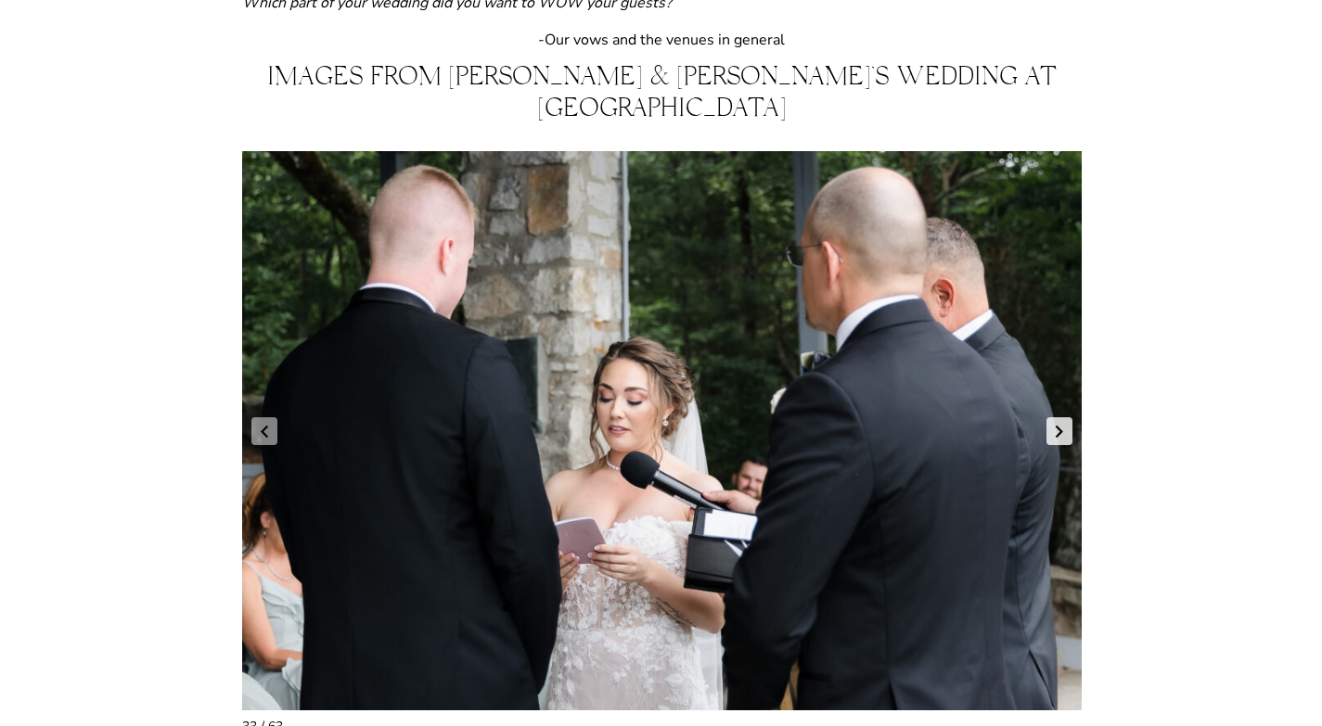
click at [1065, 418] on link "Next slide" at bounding box center [1060, 432] width 26 height 28
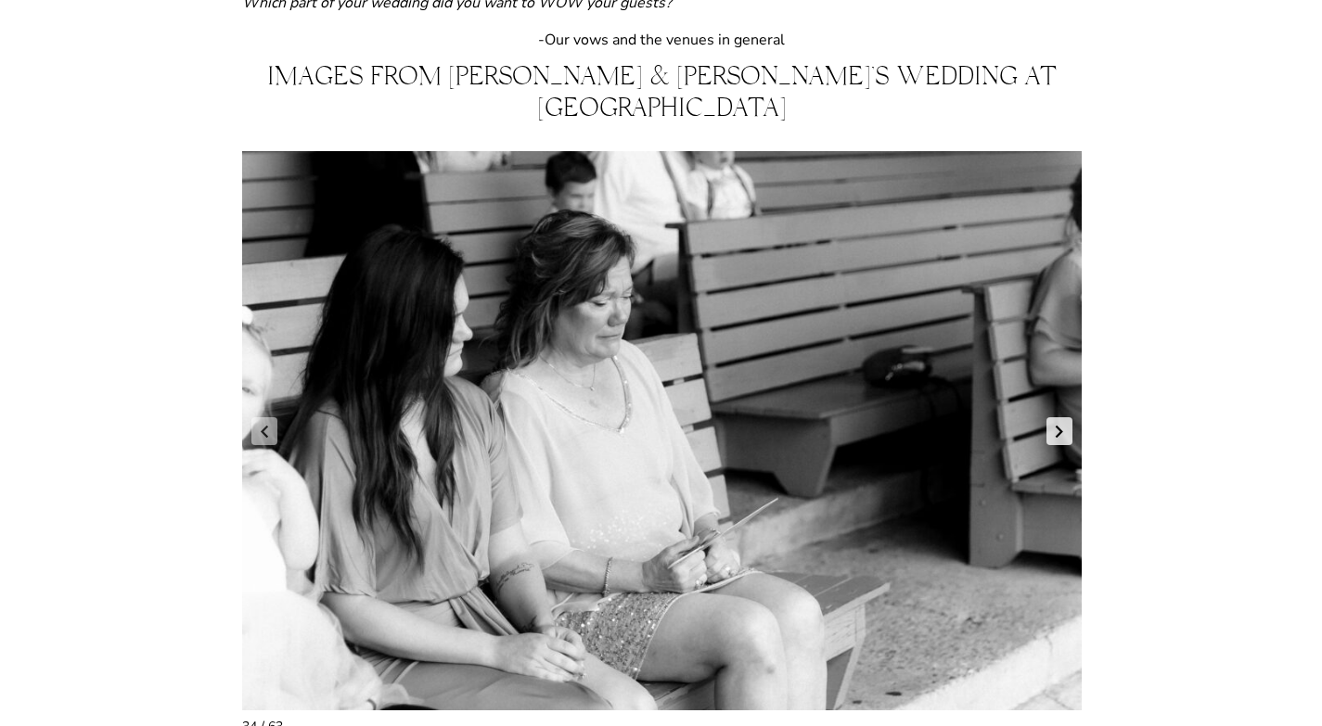
click at [1065, 418] on link "Next slide" at bounding box center [1060, 432] width 26 height 28
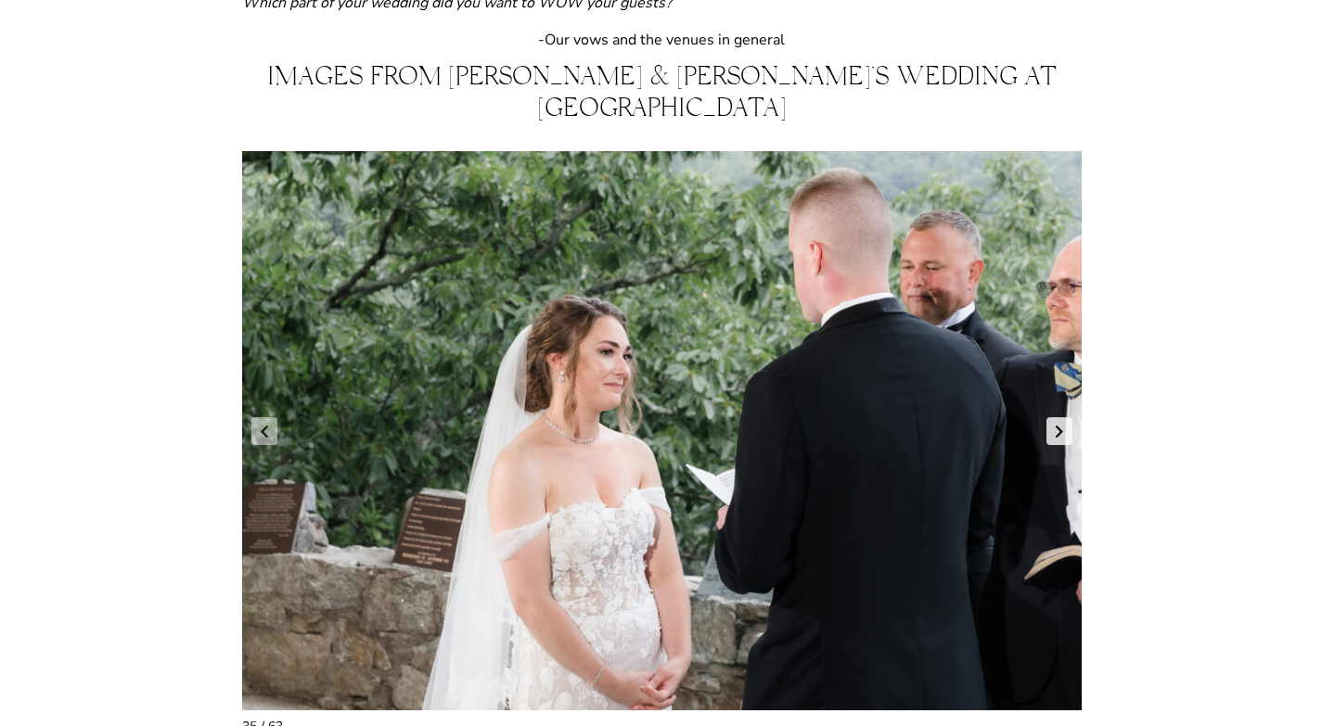
click at [1065, 418] on link "Next slide" at bounding box center [1060, 432] width 26 height 28
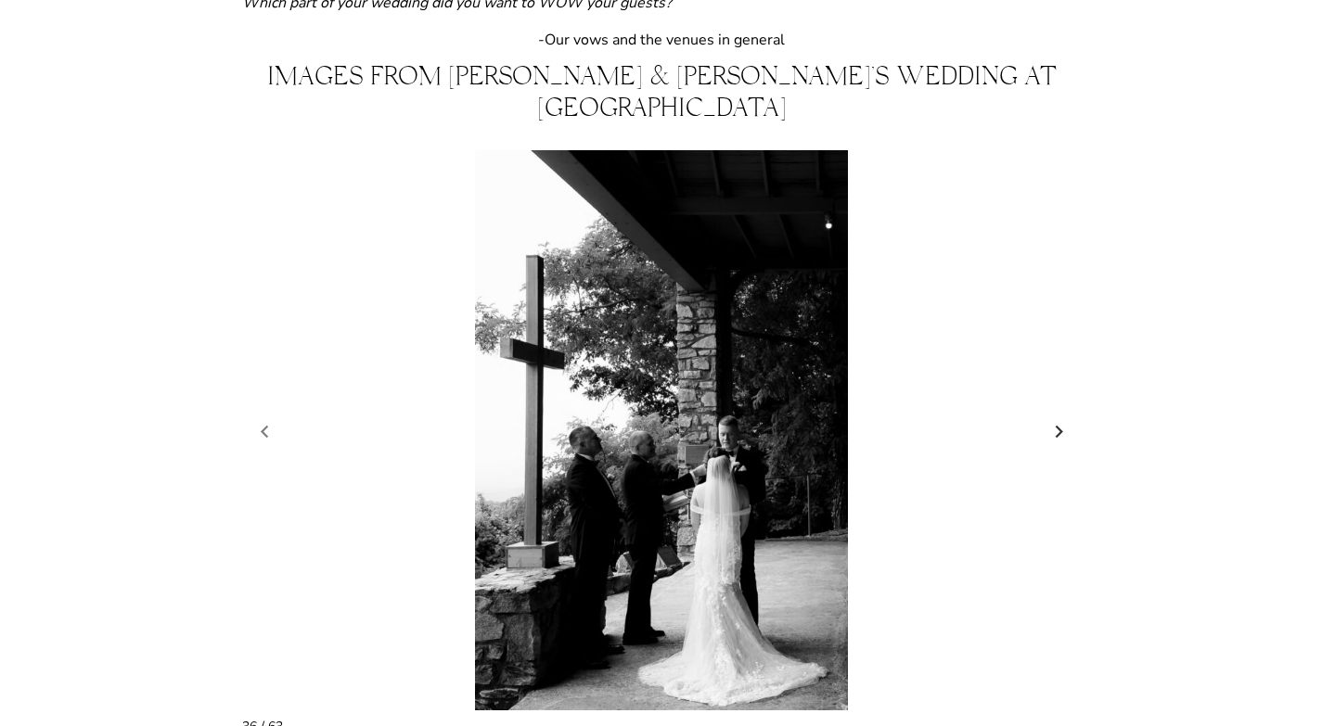
click at [1065, 418] on link "Next slide" at bounding box center [1060, 432] width 26 height 28
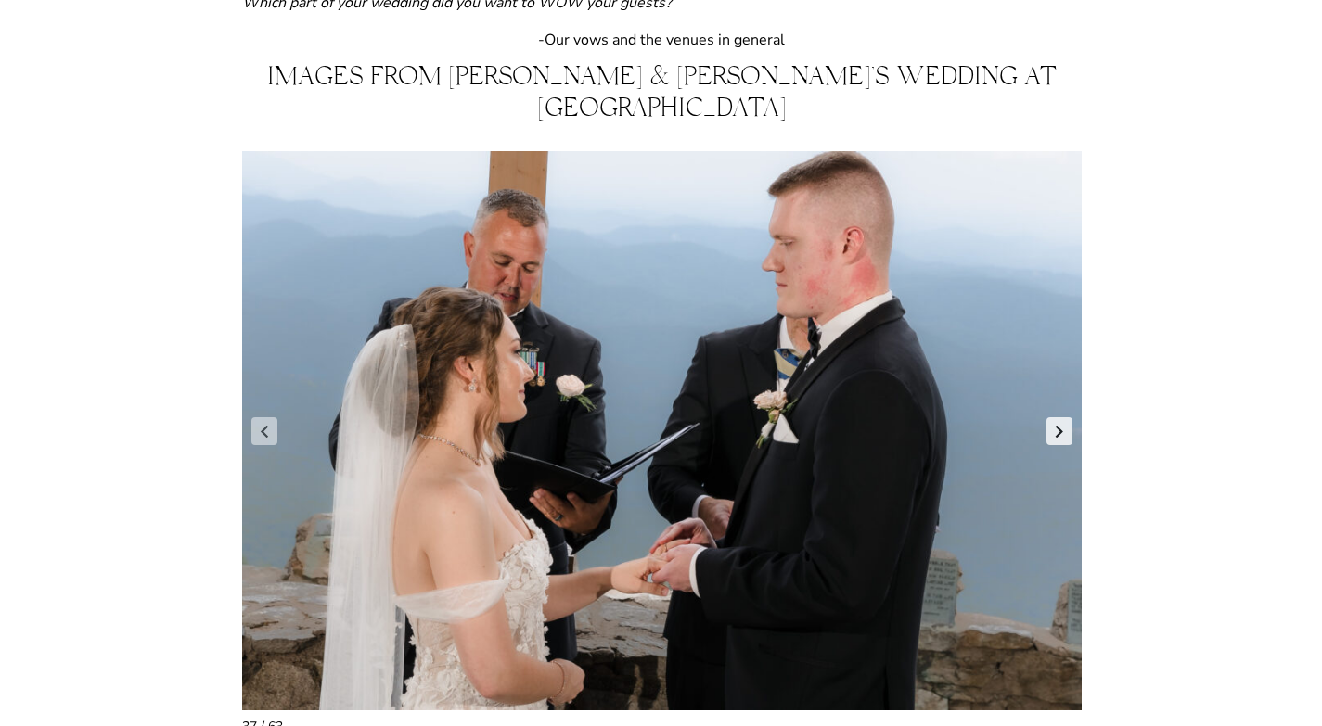
click at [1065, 418] on link "Next slide" at bounding box center [1060, 432] width 26 height 28
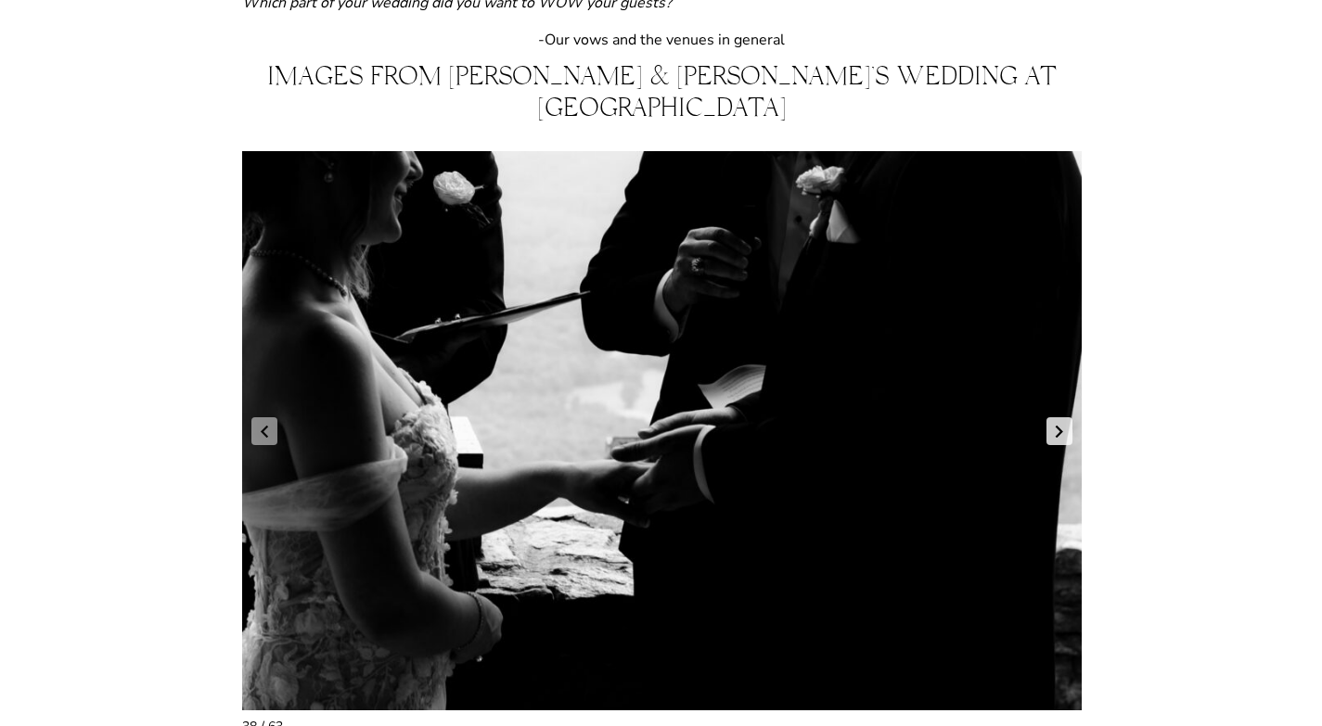
click at [1065, 418] on link "Next slide" at bounding box center [1060, 432] width 26 height 28
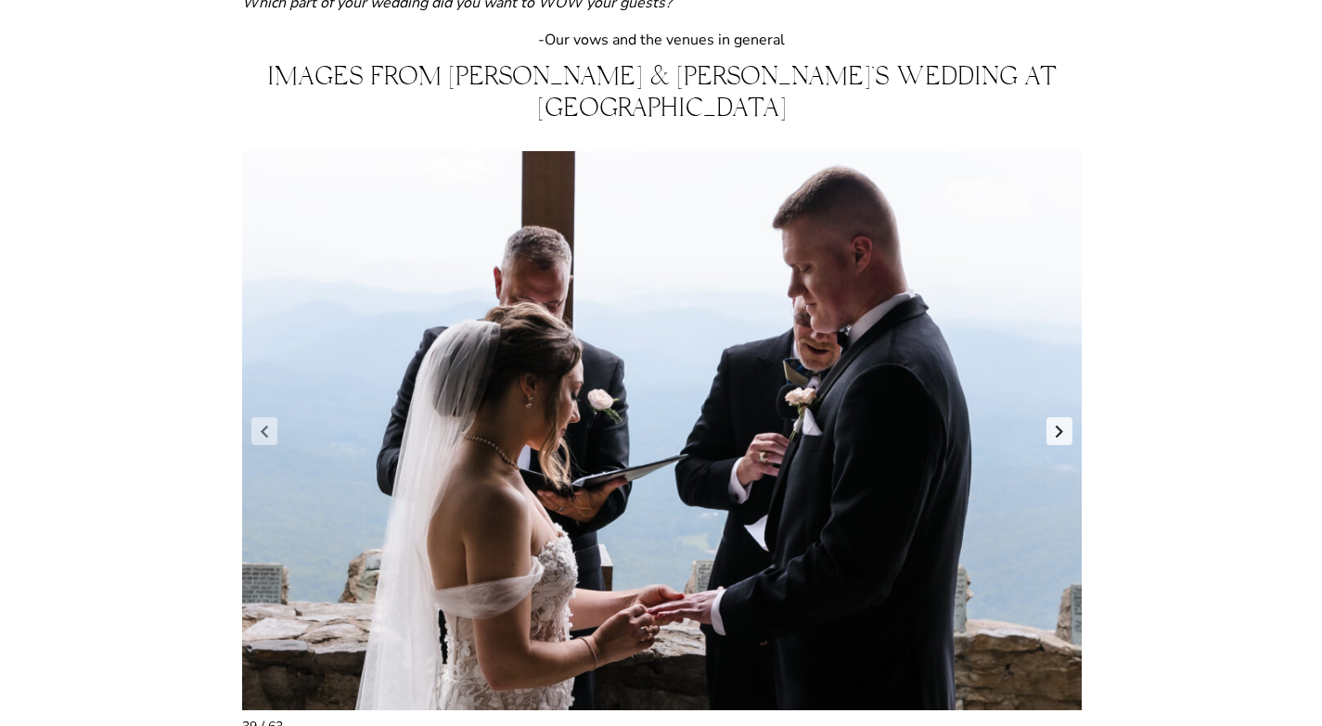
click at [1065, 418] on link "Next slide" at bounding box center [1060, 432] width 26 height 28
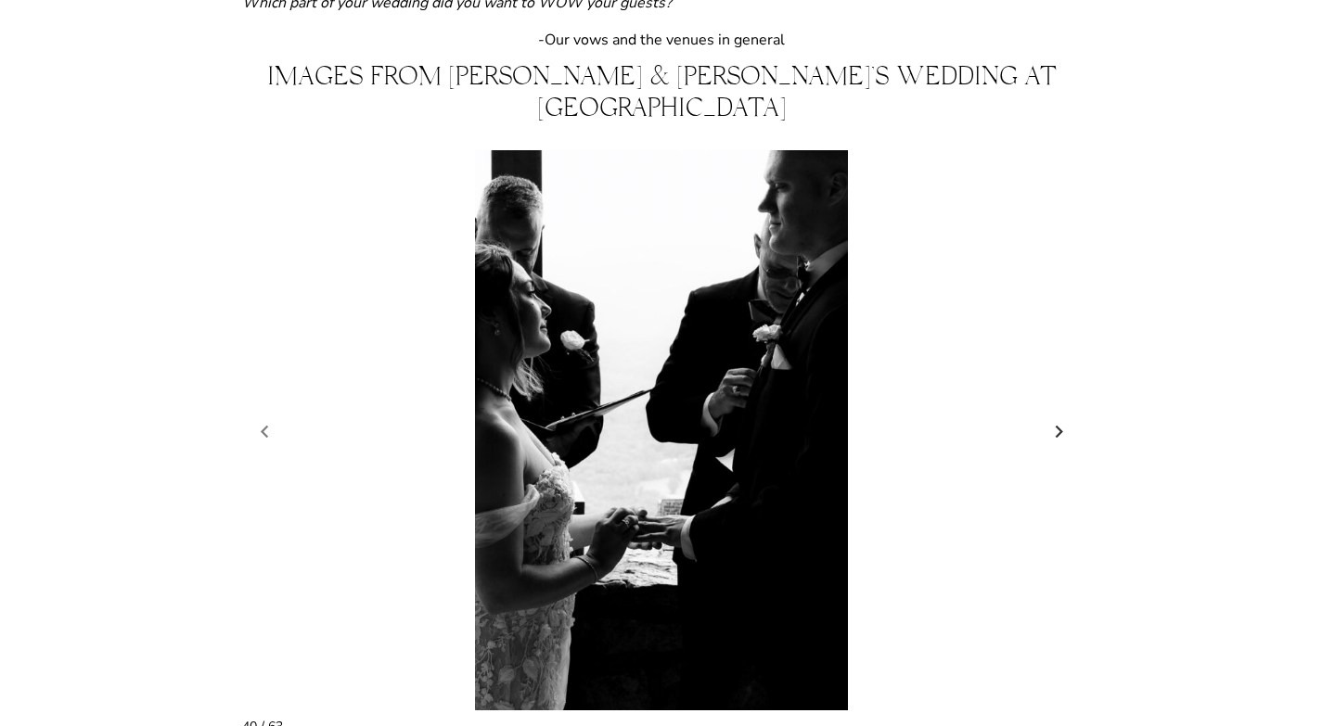
click at [1065, 418] on link "Next slide" at bounding box center [1060, 432] width 26 height 28
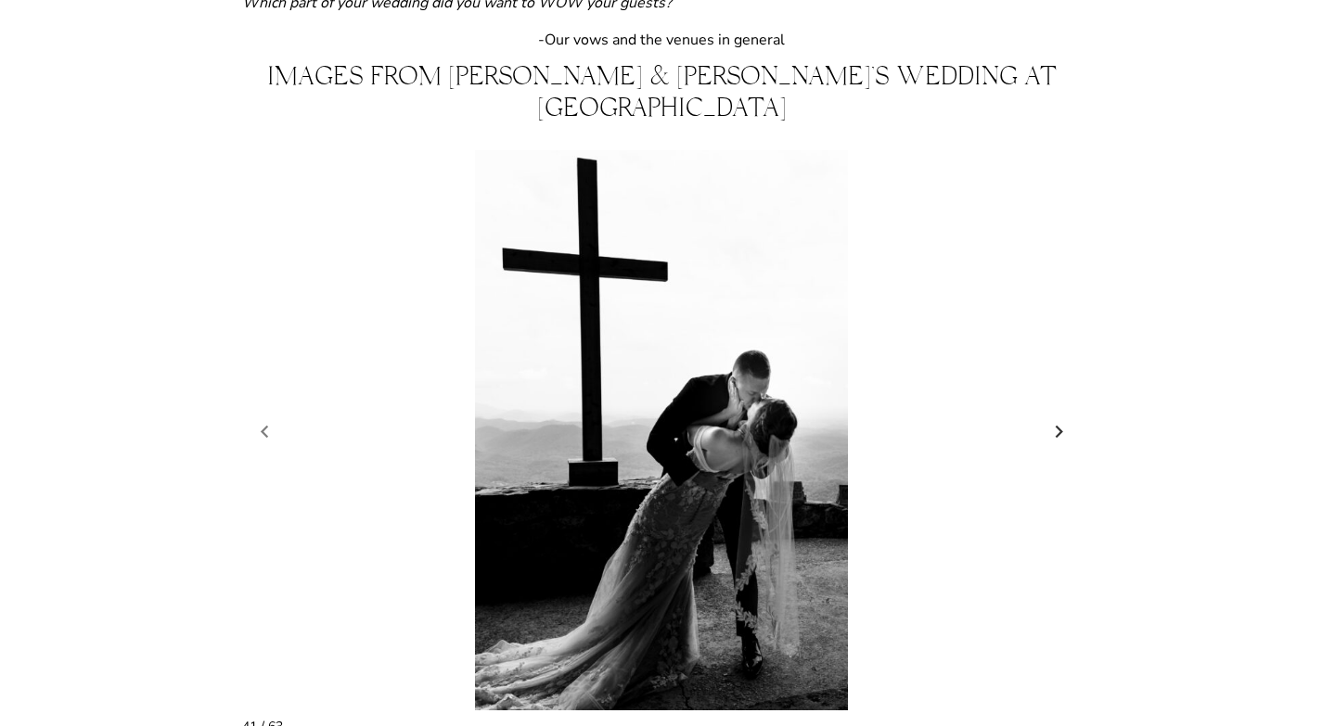
click at [1065, 418] on link "Next slide" at bounding box center [1060, 432] width 26 height 28
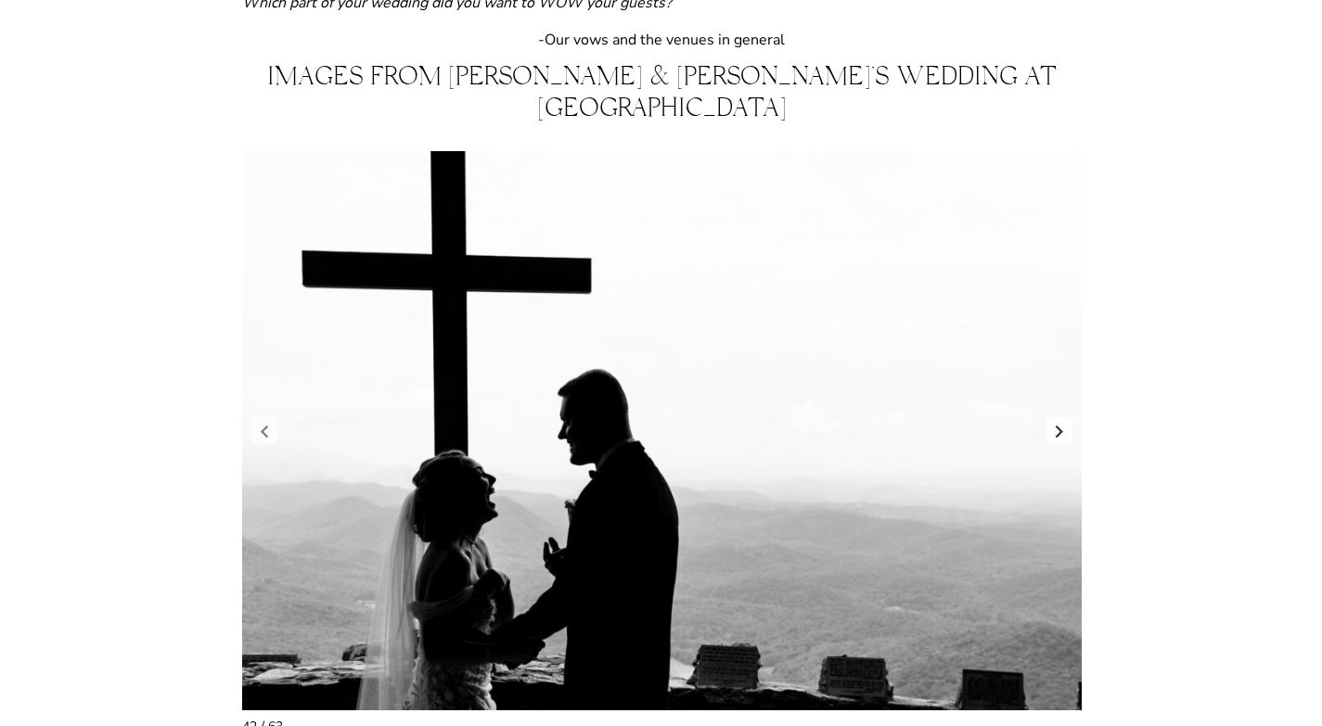
click at [1065, 418] on link "Next slide" at bounding box center [1060, 432] width 26 height 28
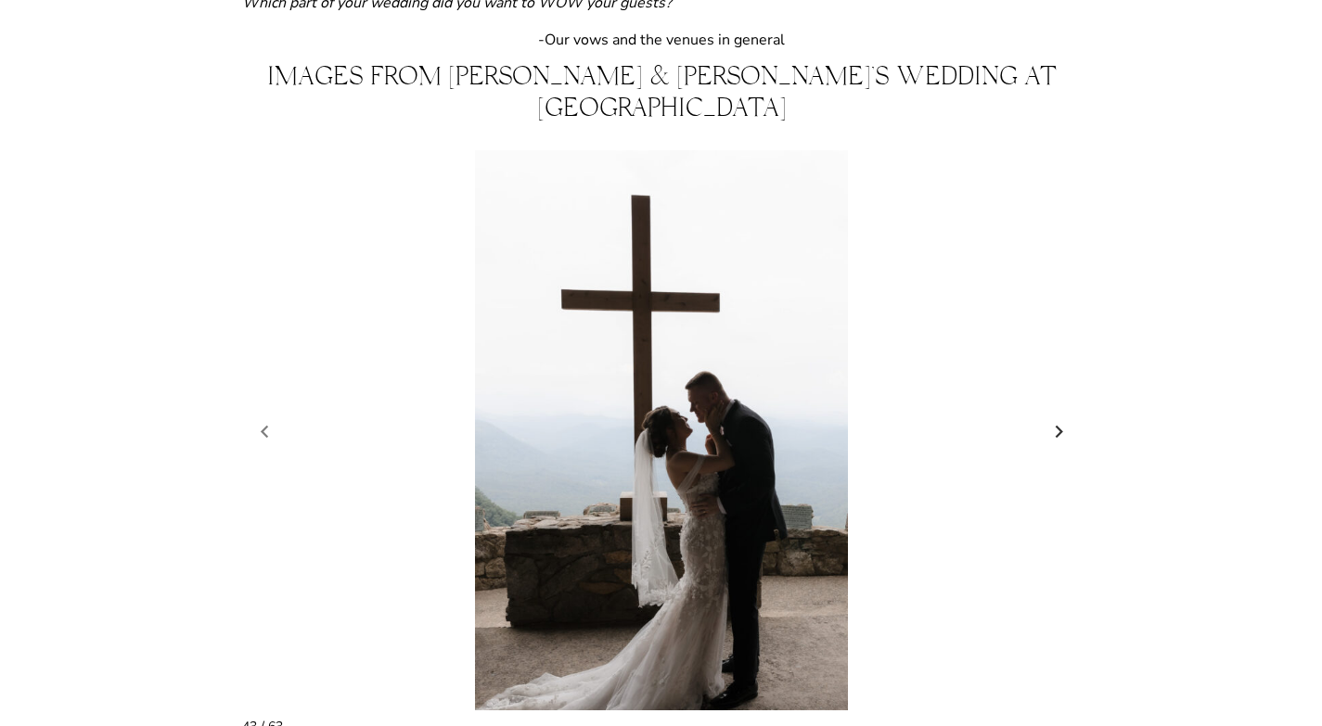
click at [1065, 418] on link "Next slide" at bounding box center [1060, 432] width 26 height 28
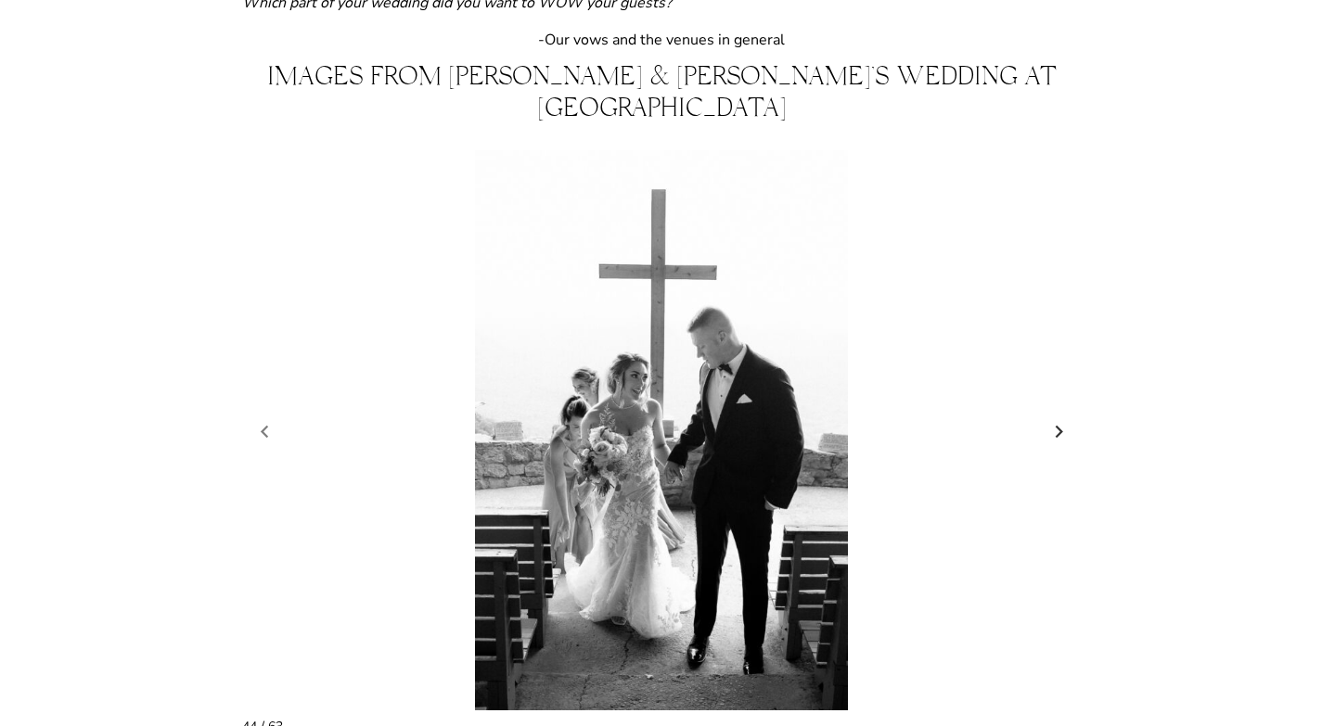
click at [1065, 418] on link "Next slide" at bounding box center [1060, 432] width 26 height 28
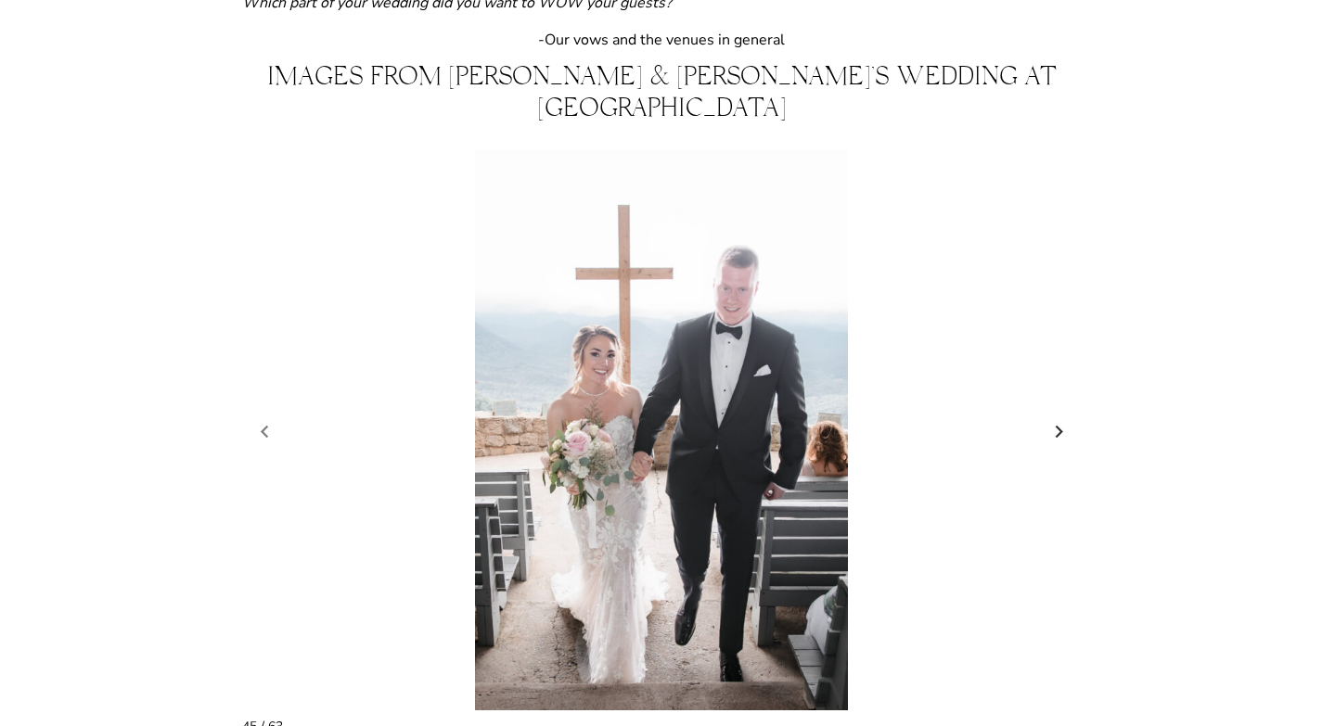
click at [1065, 418] on link "Next slide" at bounding box center [1060, 432] width 26 height 28
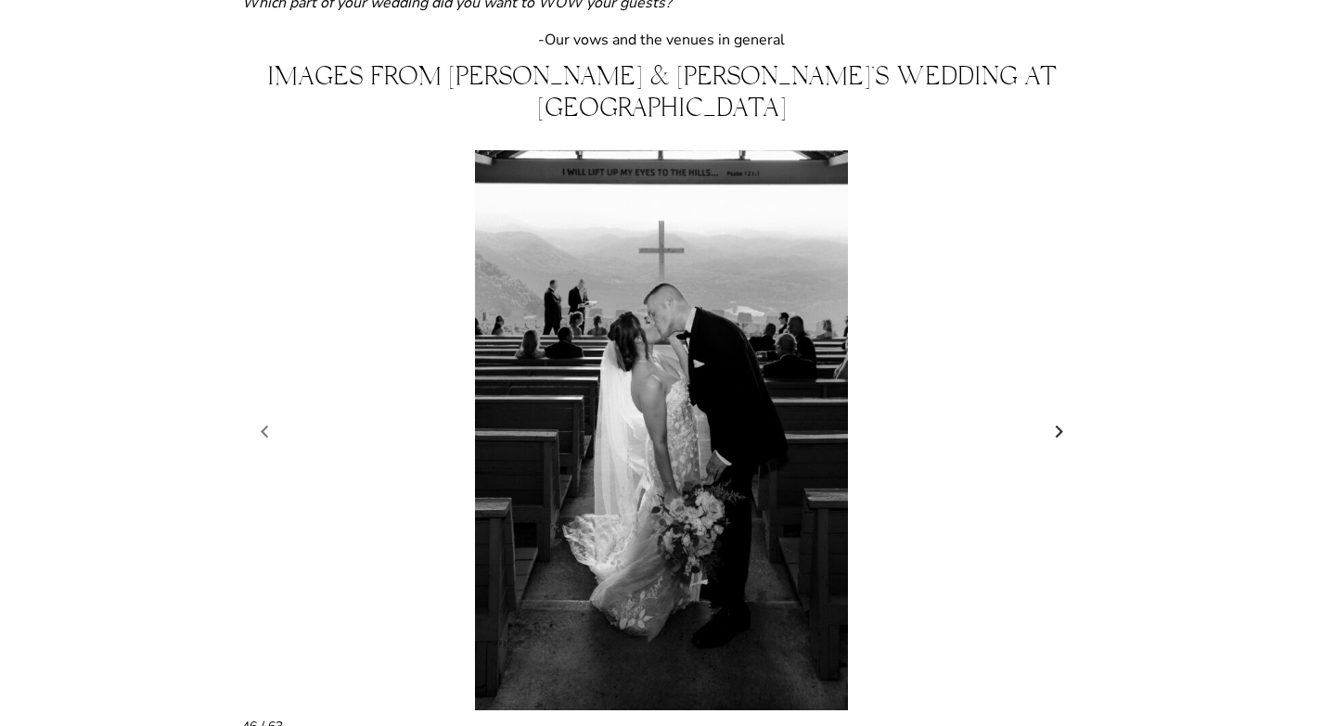
click at [1065, 418] on link "Next slide" at bounding box center [1060, 432] width 26 height 28
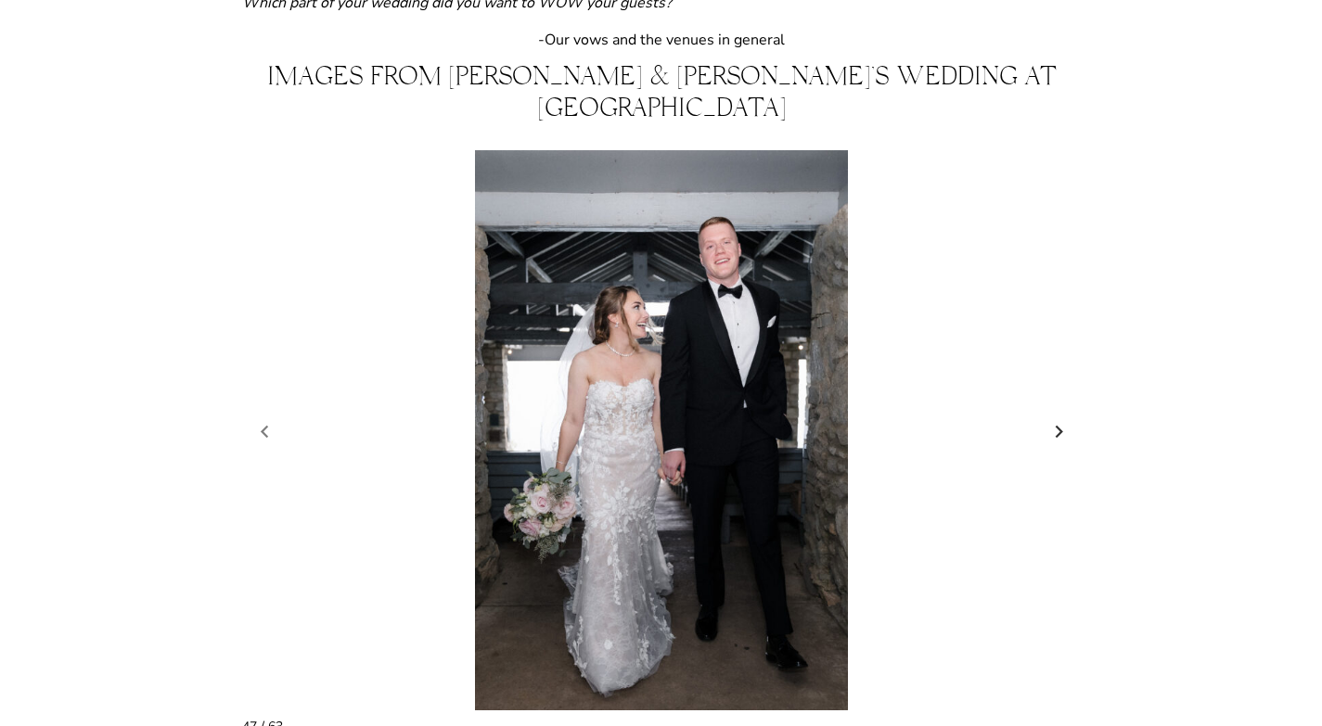
click at [1065, 418] on link "Next slide" at bounding box center [1060, 432] width 26 height 28
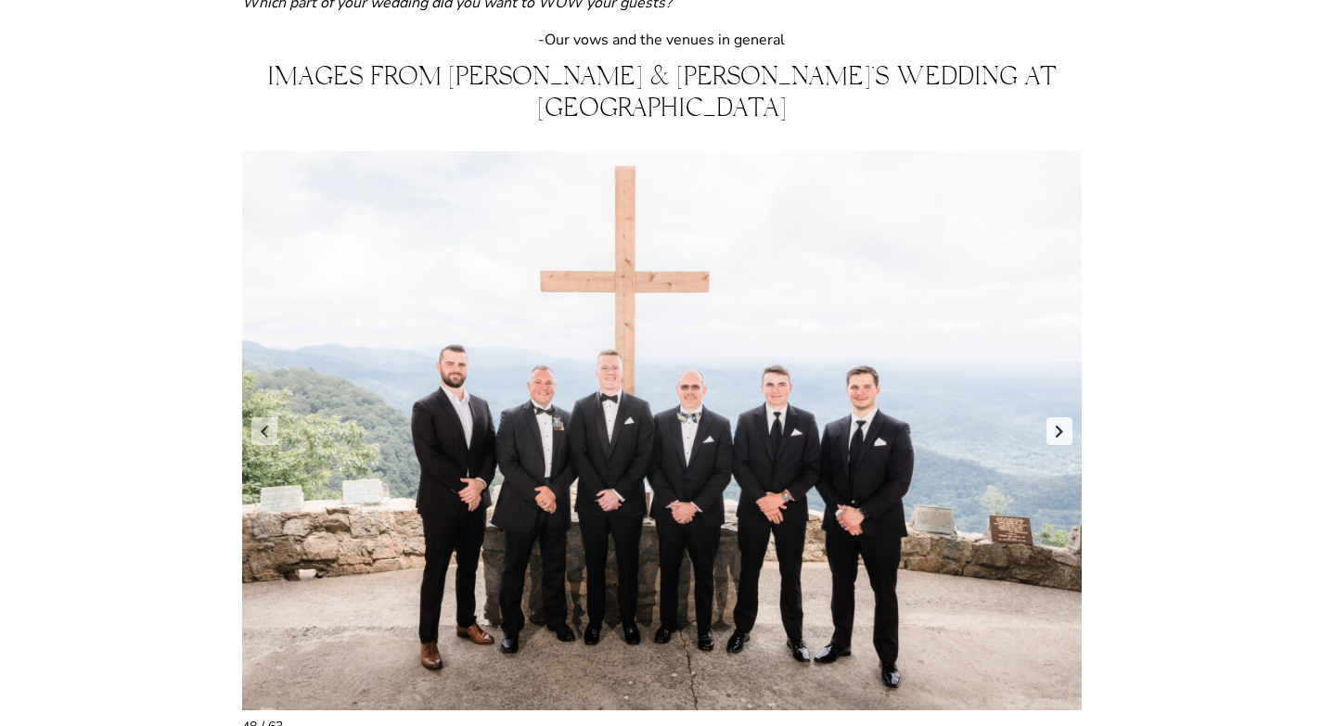
click at [1065, 418] on link "Next slide" at bounding box center [1060, 432] width 26 height 28
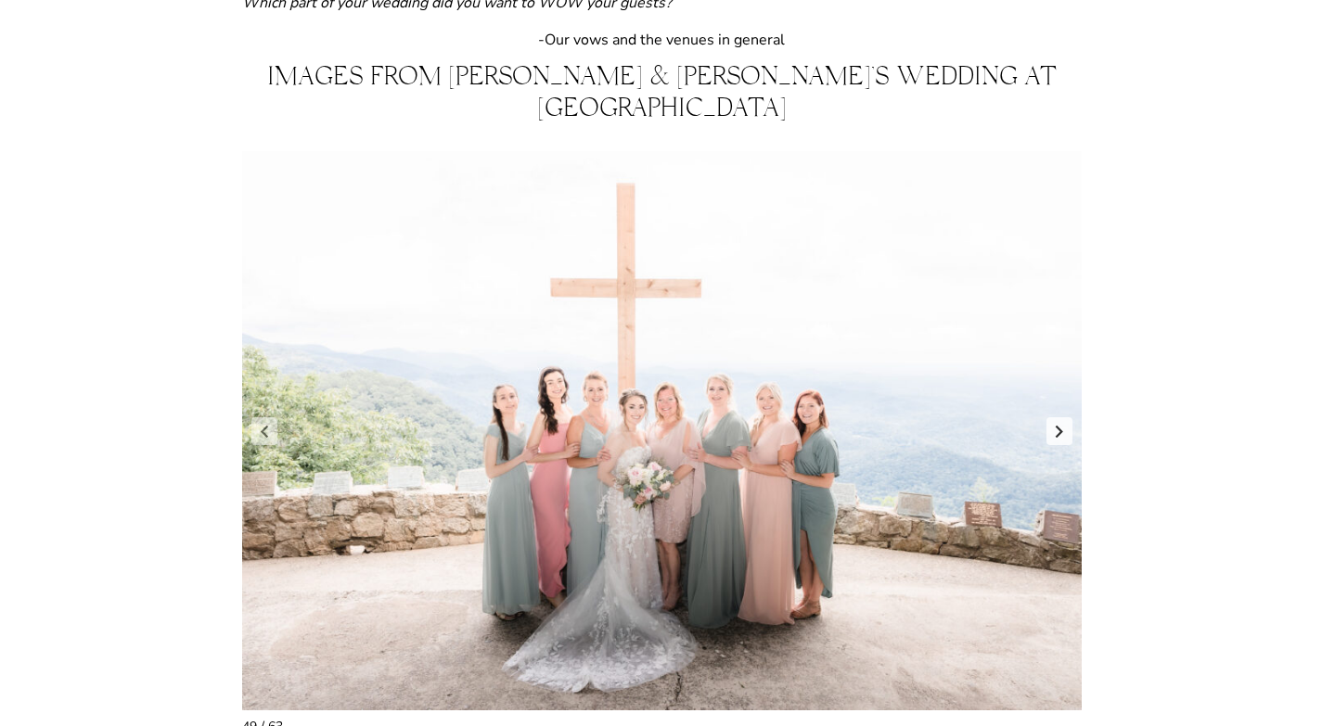
click at [1065, 418] on link "Next slide" at bounding box center [1060, 432] width 26 height 28
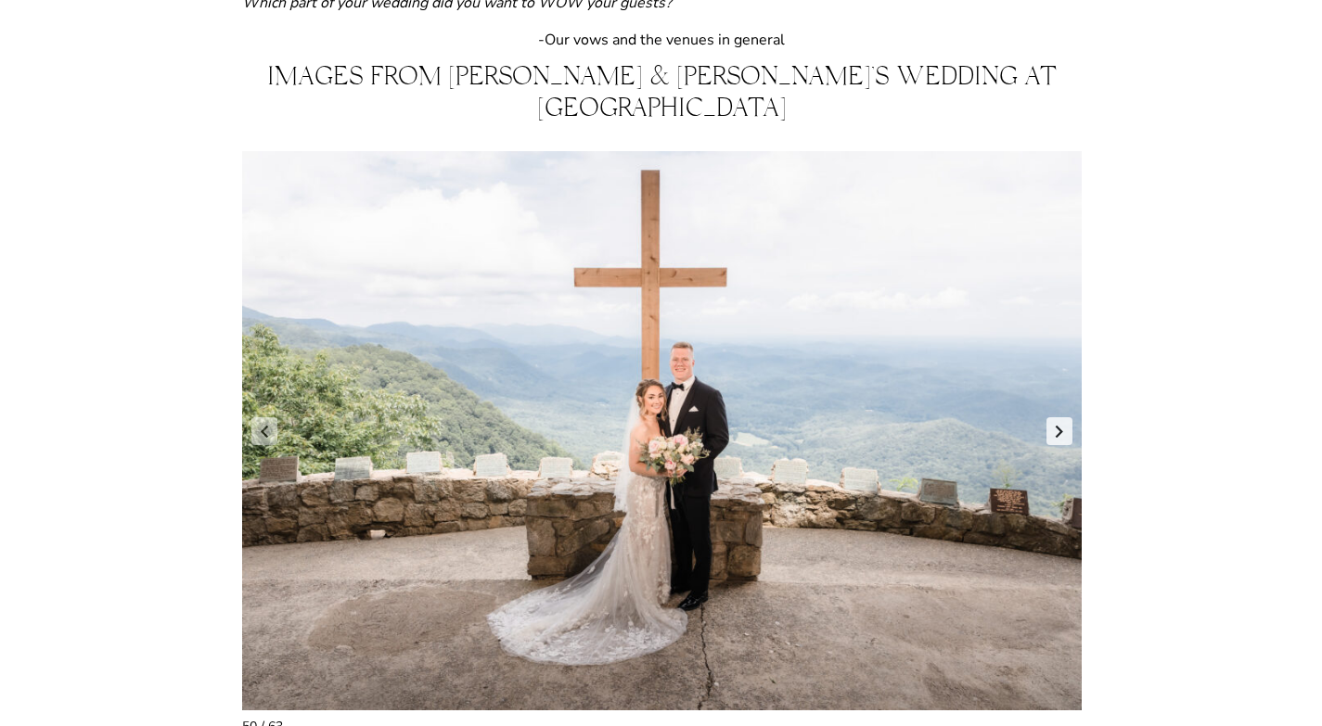
click at [1065, 418] on link "Next slide" at bounding box center [1060, 432] width 26 height 28
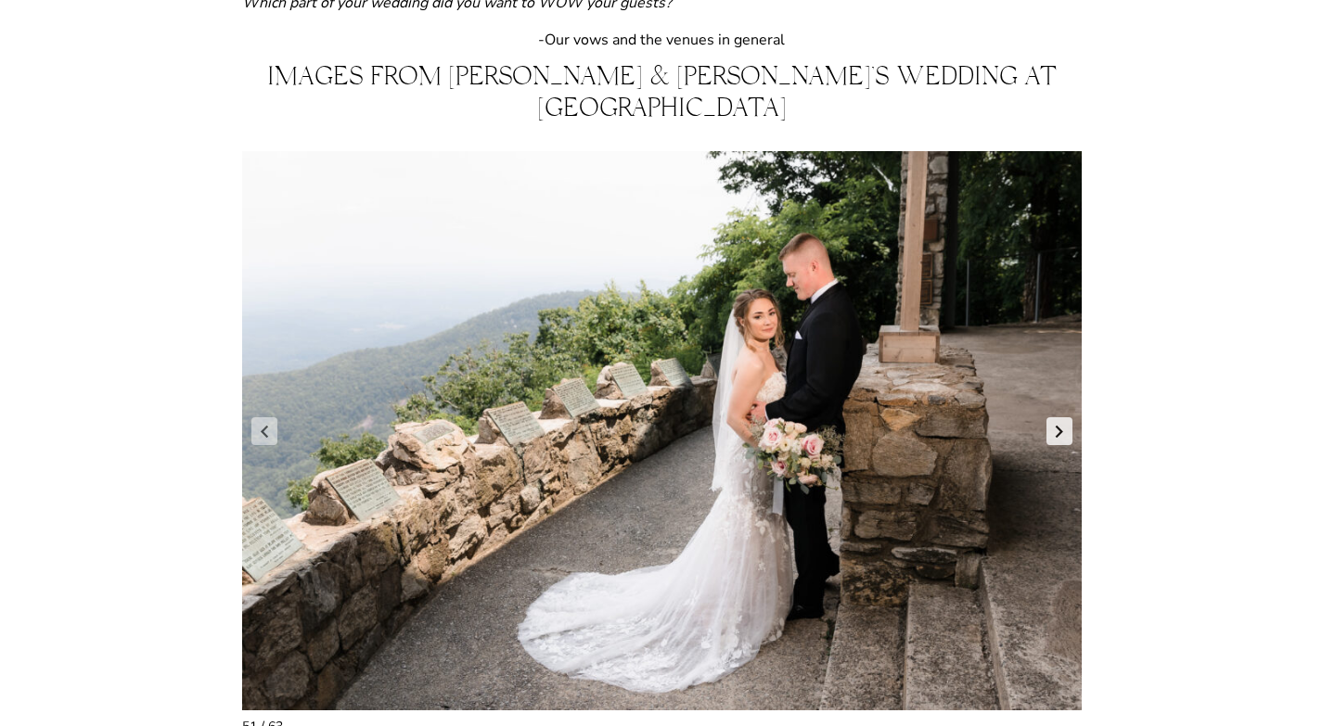
click at [1065, 418] on link "Next slide" at bounding box center [1060, 432] width 26 height 28
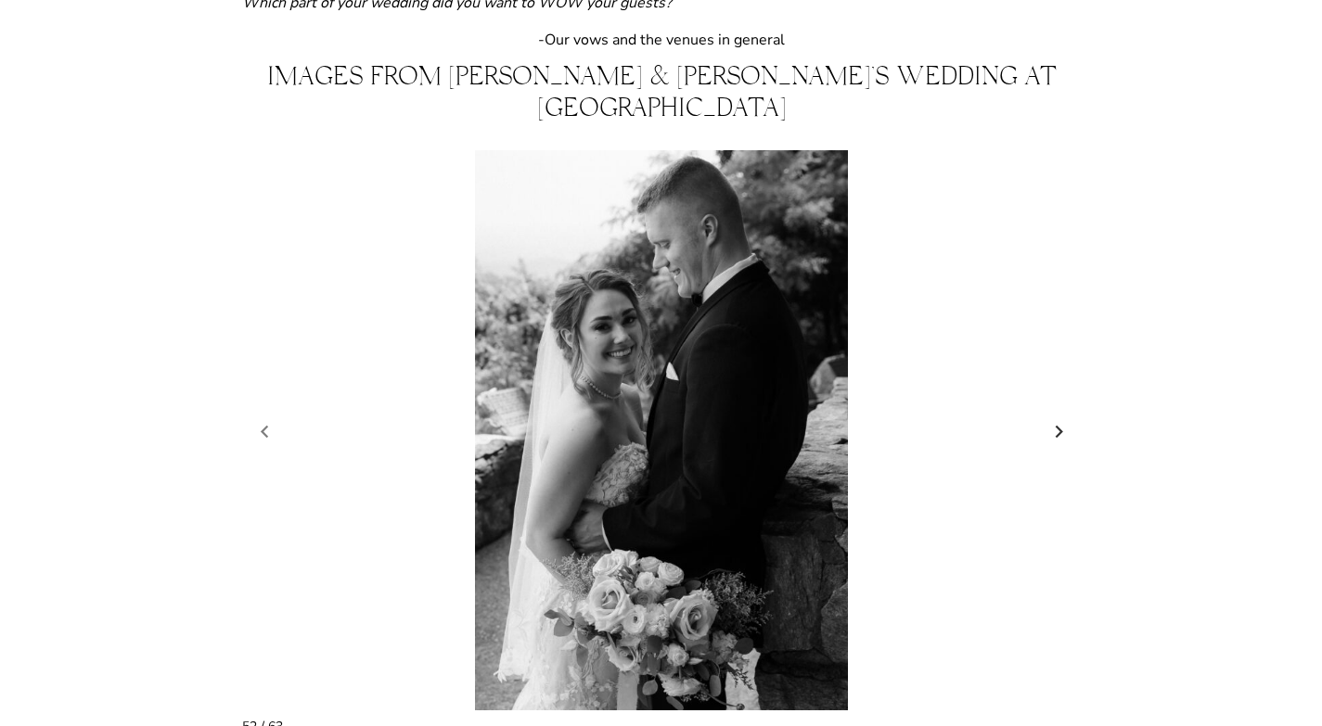
click at [1065, 418] on link "Next slide" at bounding box center [1060, 432] width 26 height 28
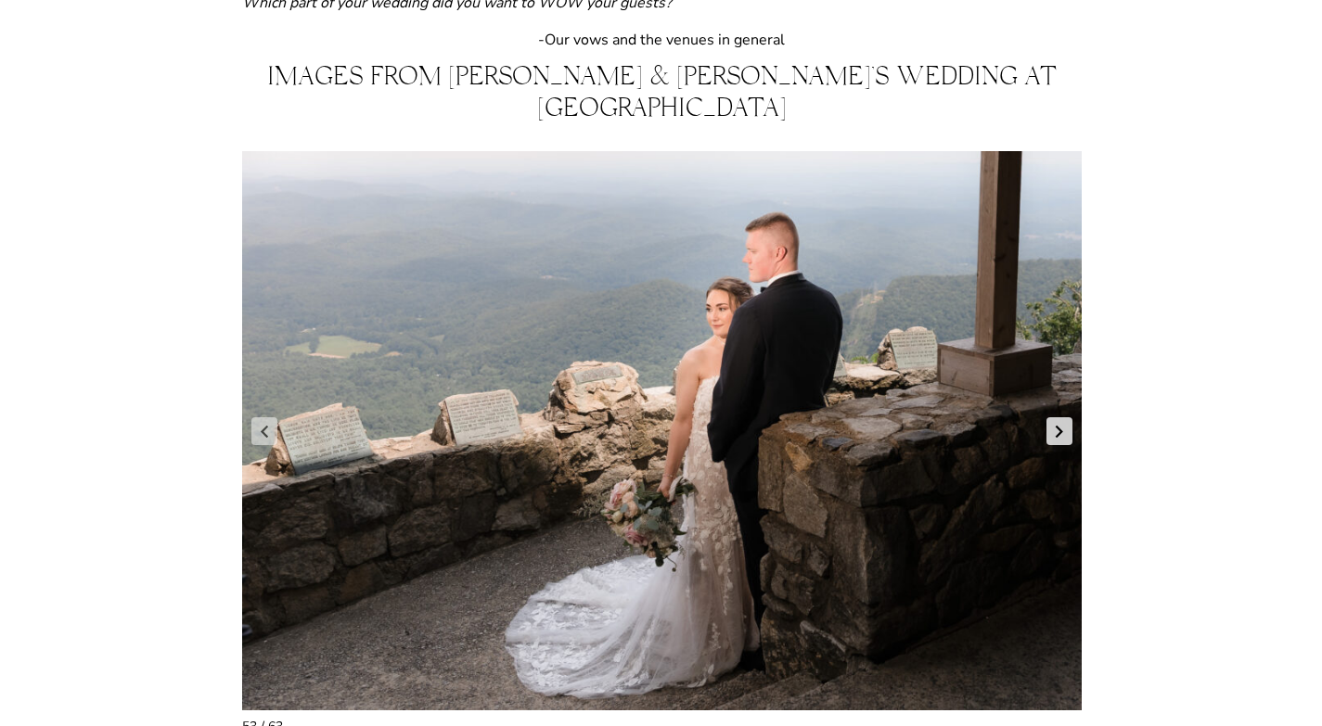
click at [1065, 418] on link "Next slide" at bounding box center [1060, 432] width 26 height 28
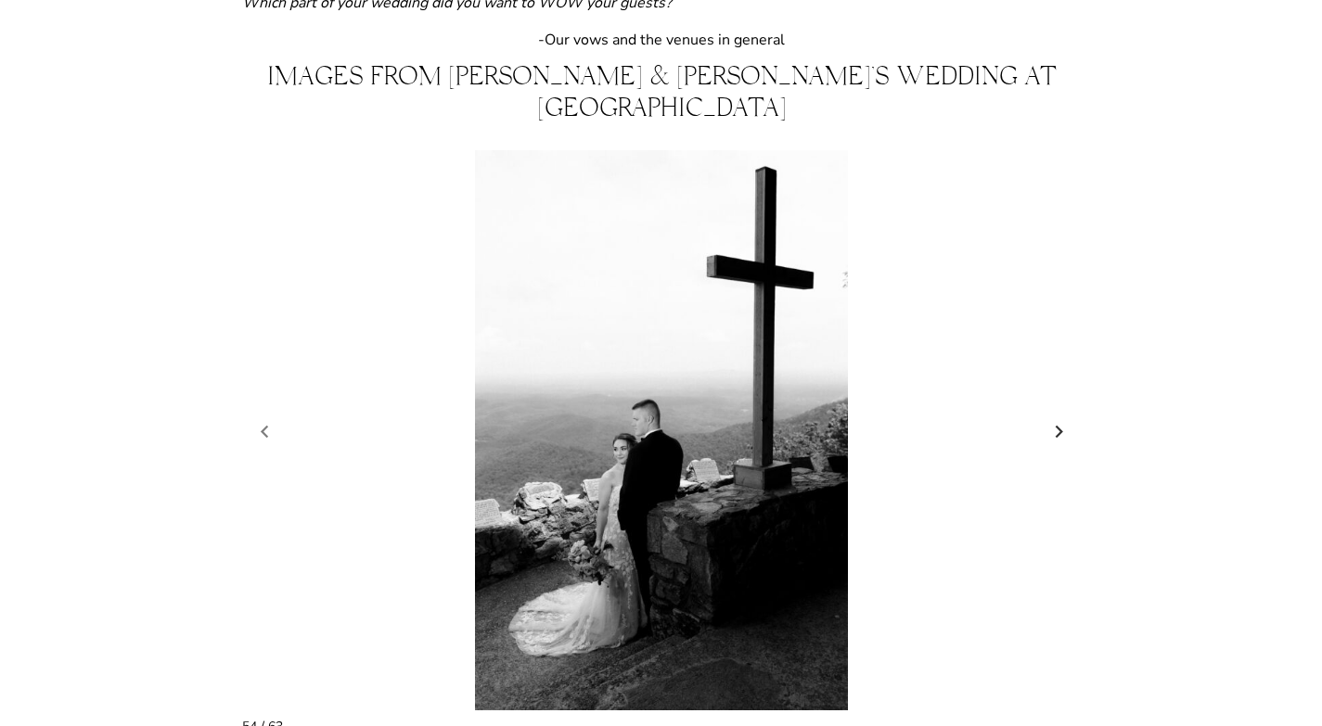
click at [1065, 418] on link "Next slide" at bounding box center [1060, 432] width 26 height 28
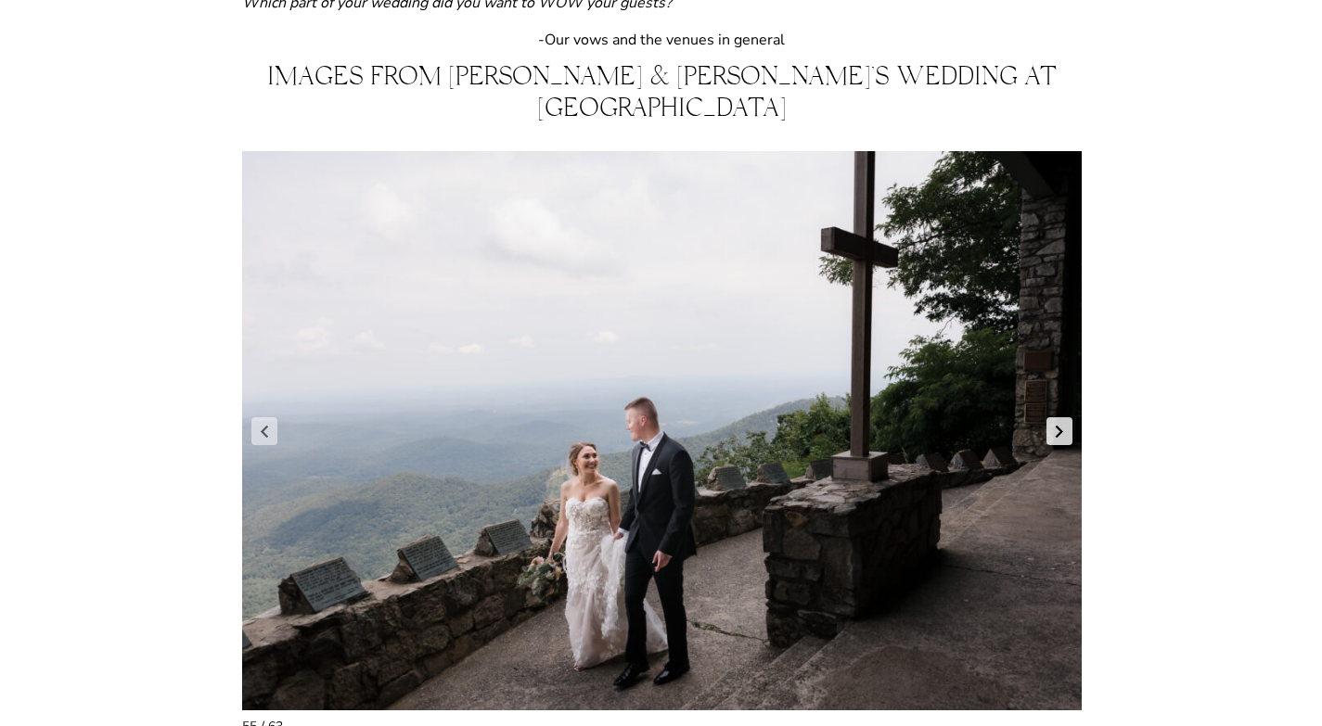
click at [1065, 418] on link "Next slide" at bounding box center [1060, 432] width 26 height 28
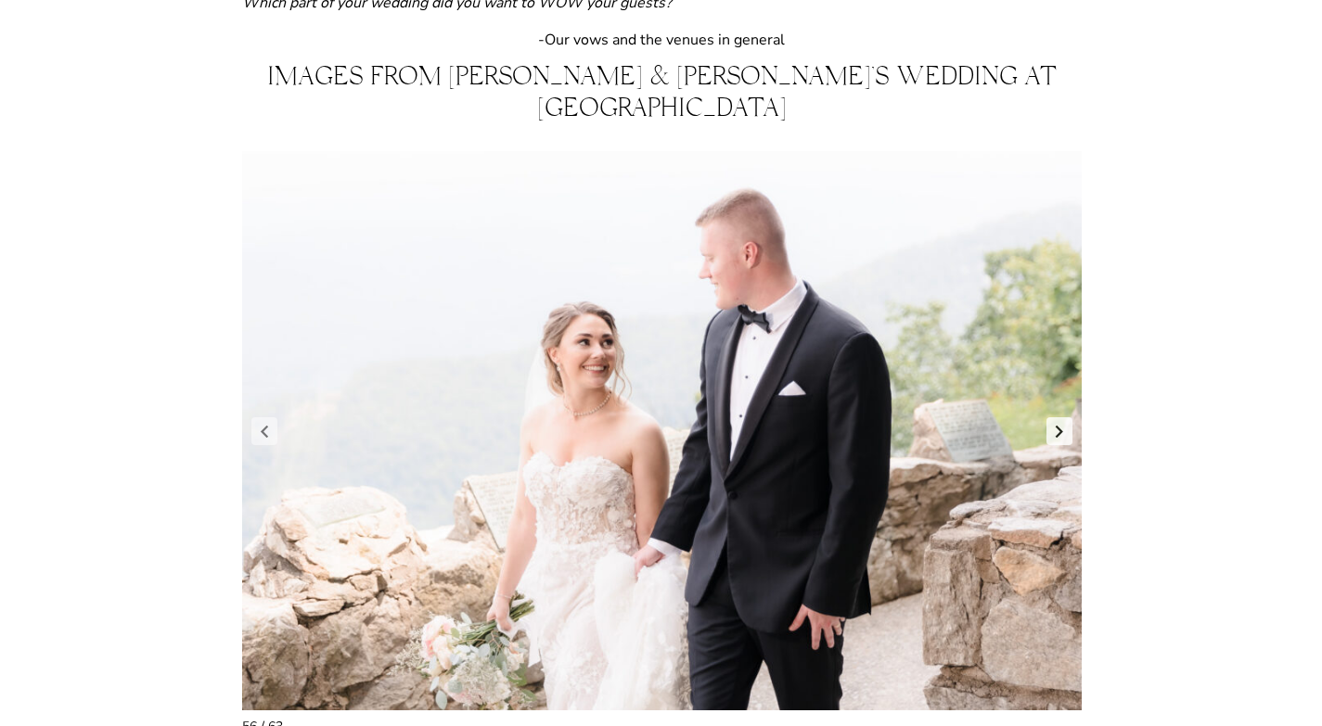
click at [1065, 418] on link "Next slide" at bounding box center [1060, 432] width 26 height 28
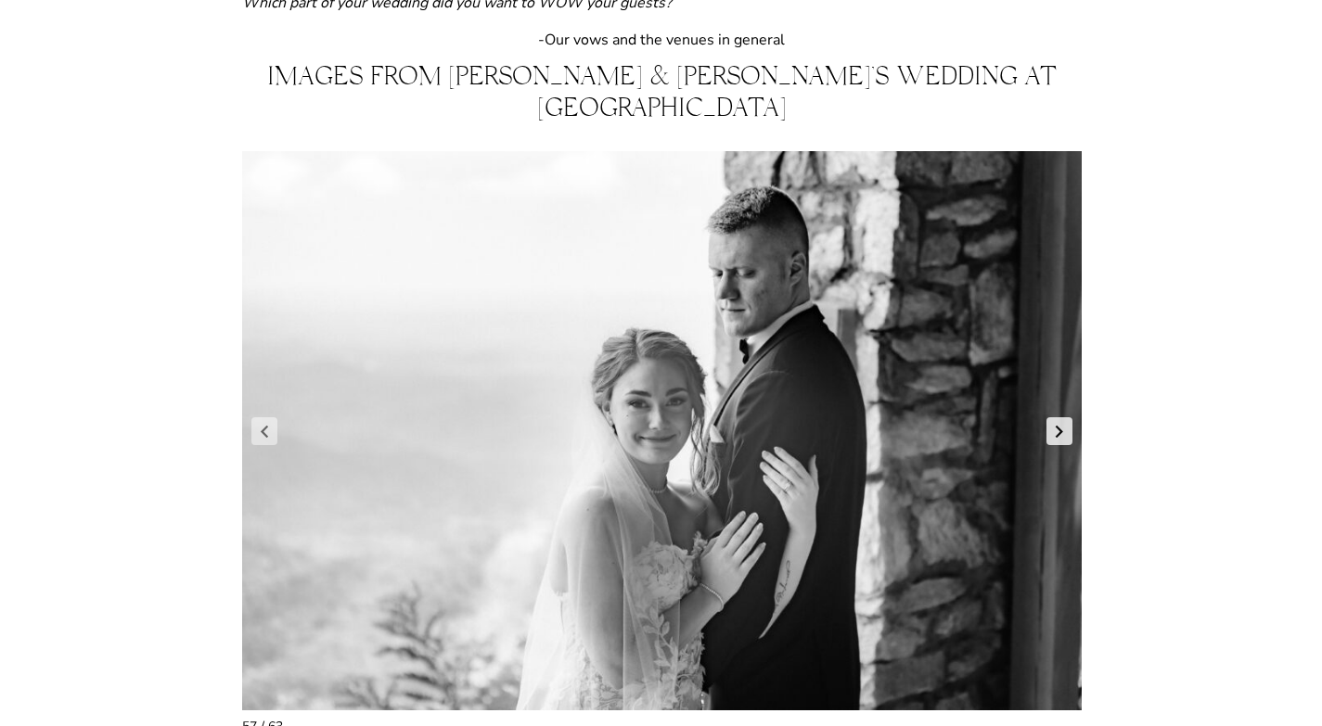
click at [1065, 418] on link "Next slide" at bounding box center [1060, 432] width 26 height 28
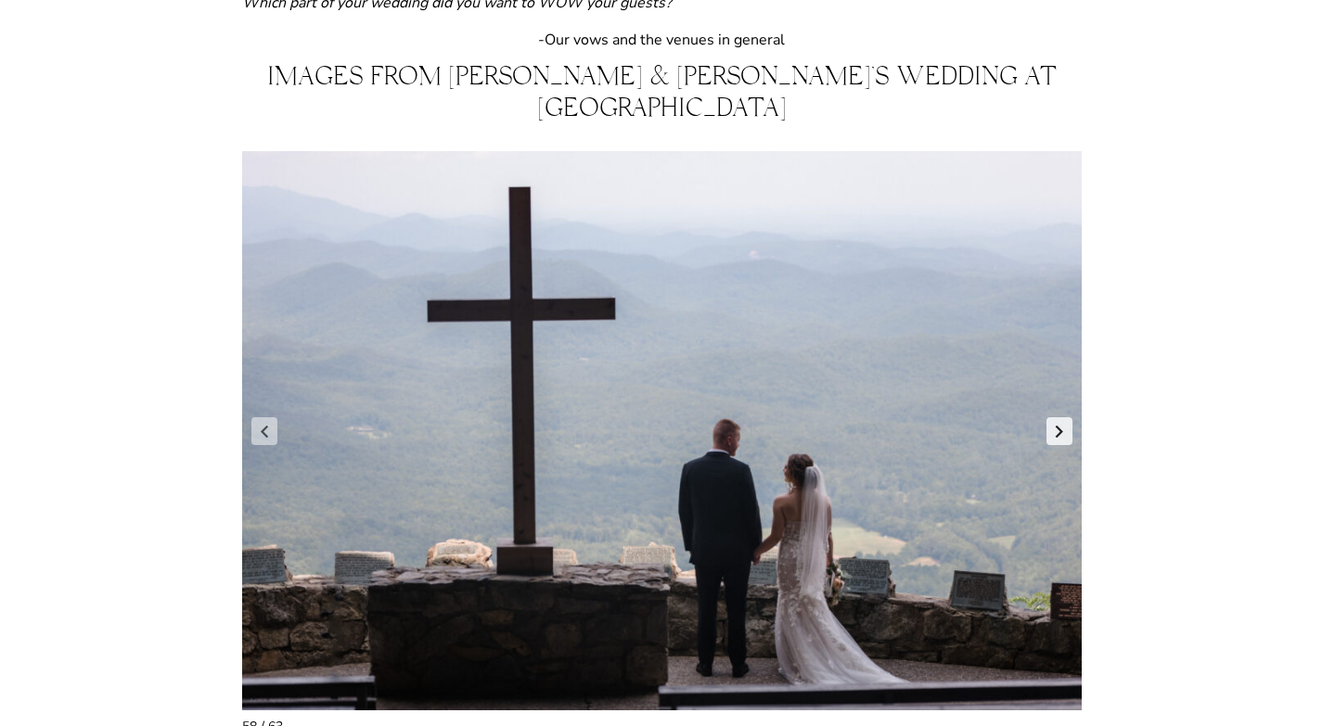
click at [1065, 418] on link "Next slide" at bounding box center [1060, 432] width 26 height 28
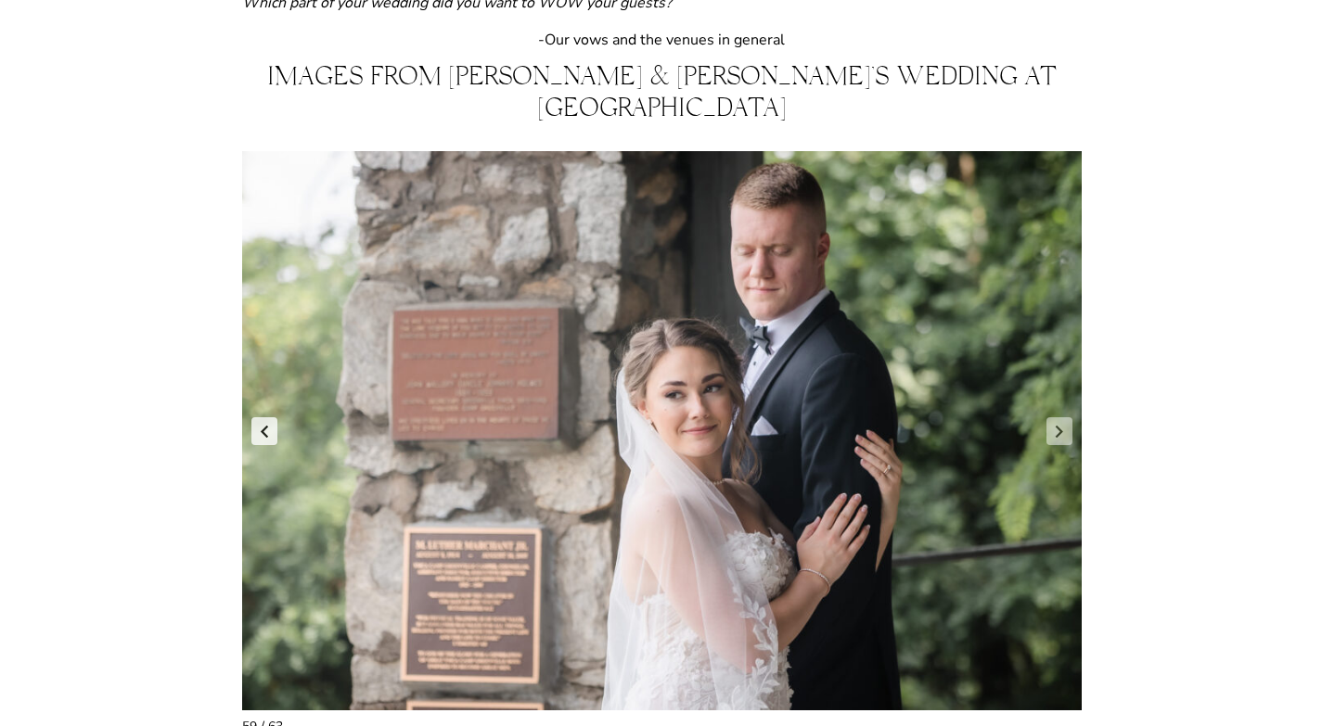
drag, startPoint x: 256, startPoint y: 402, endPoint x: 291, endPoint y: 404, distance: 35.3
click at [258, 418] on link "Previous slide" at bounding box center [264, 432] width 26 height 28
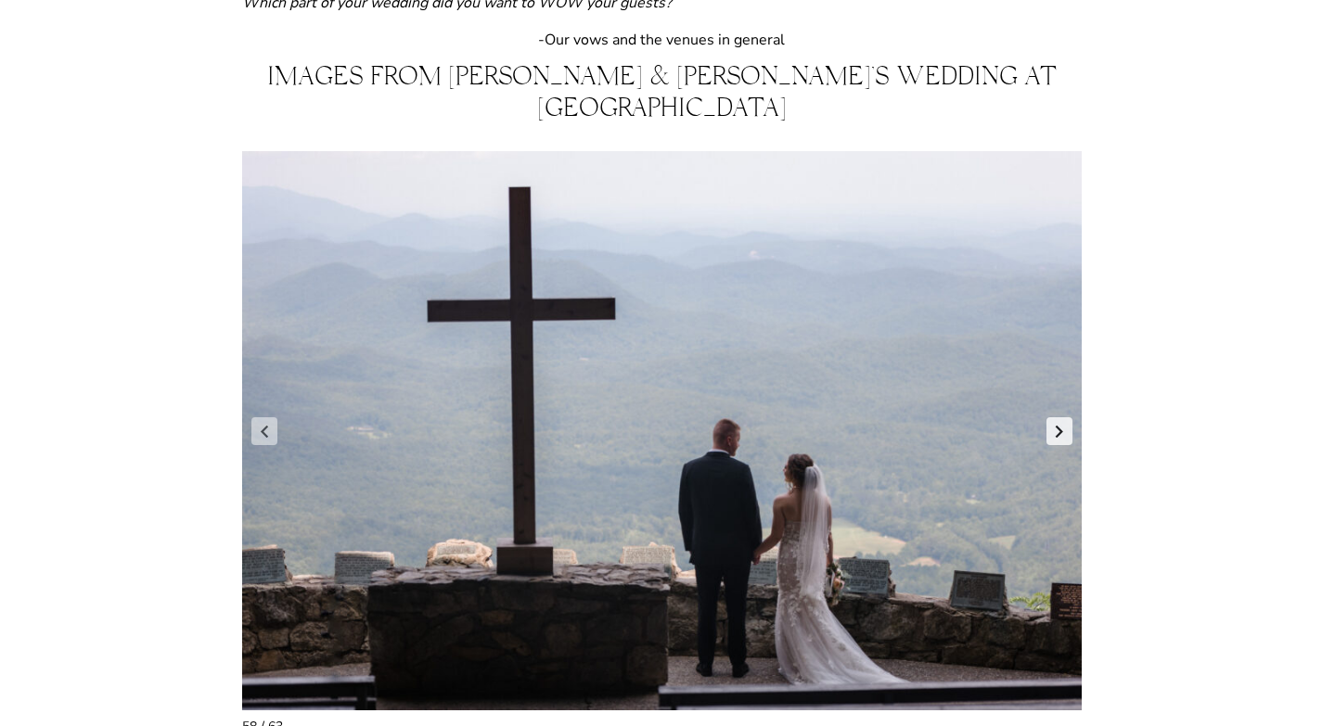
click at [1066, 418] on link "Next slide" at bounding box center [1060, 432] width 26 height 28
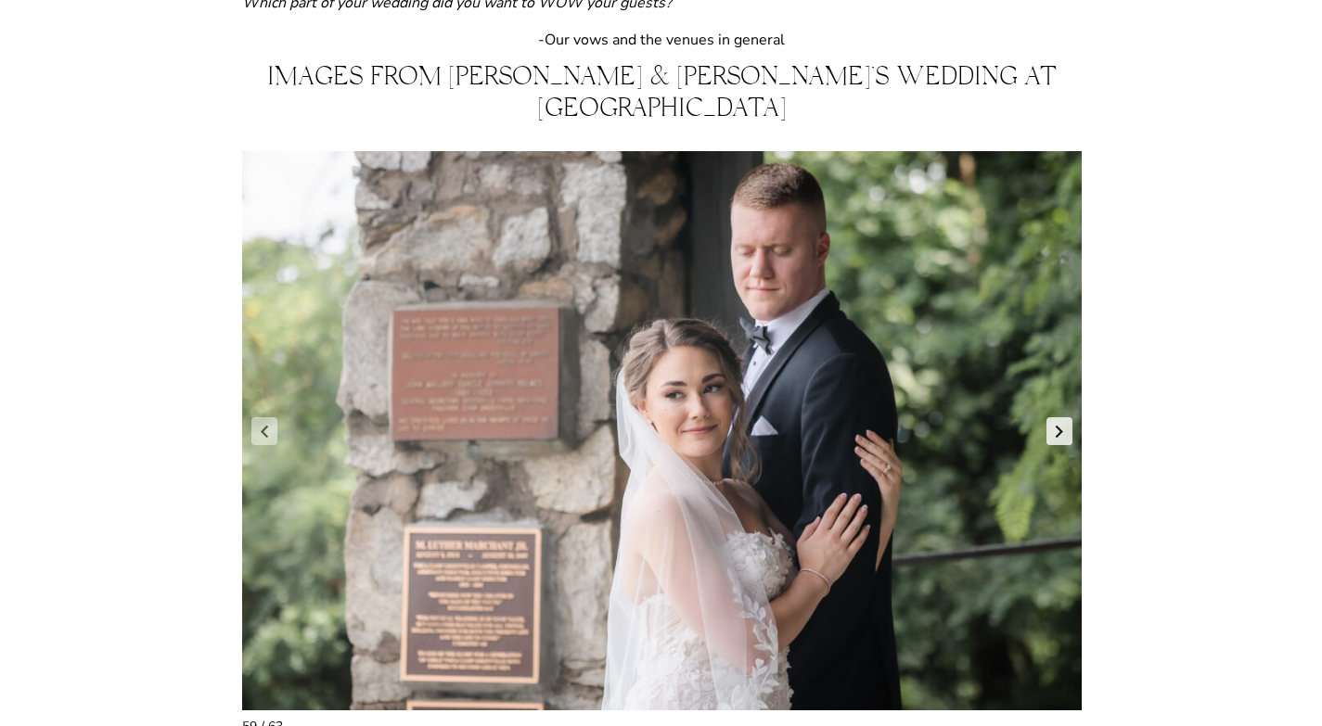
click at [1066, 418] on link "Next slide" at bounding box center [1060, 432] width 26 height 28
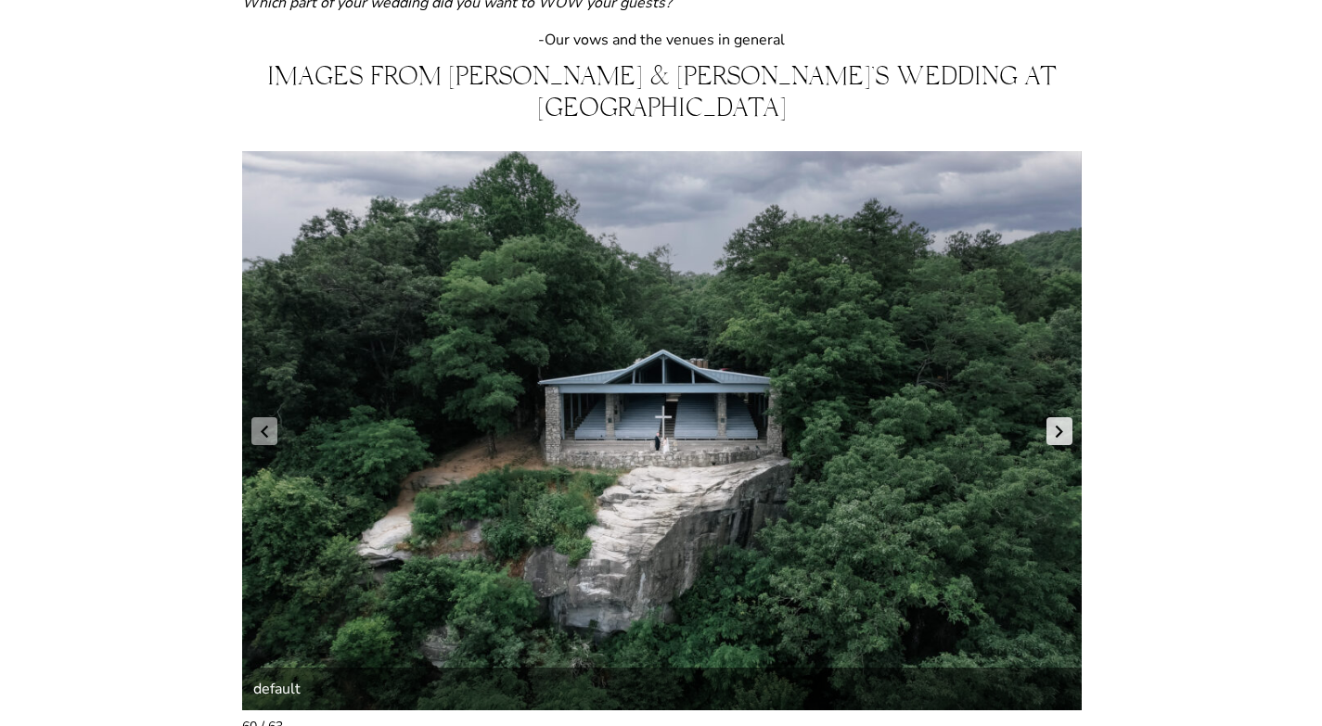
click at [1066, 418] on link "Next slide" at bounding box center [1060, 432] width 26 height 28
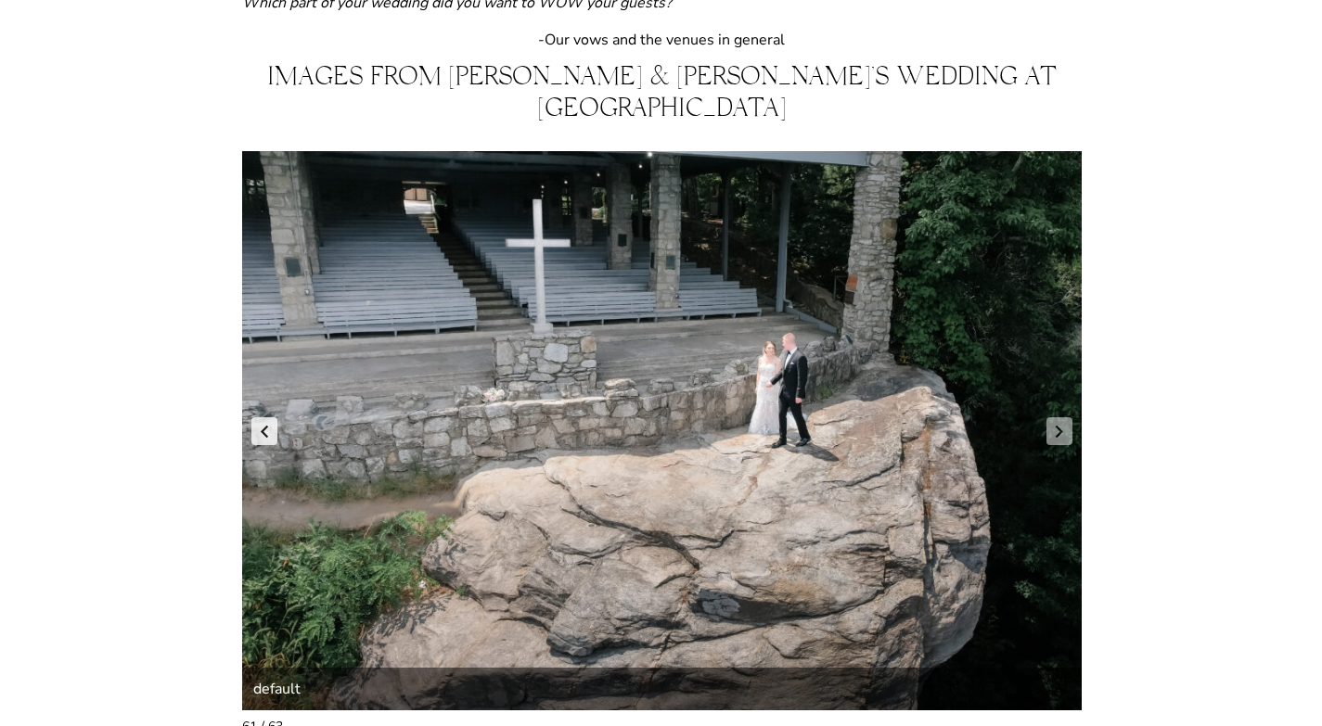
click at [269, 418] on link "Previous slide" at bounding box center [264, 432] width 26 height 28
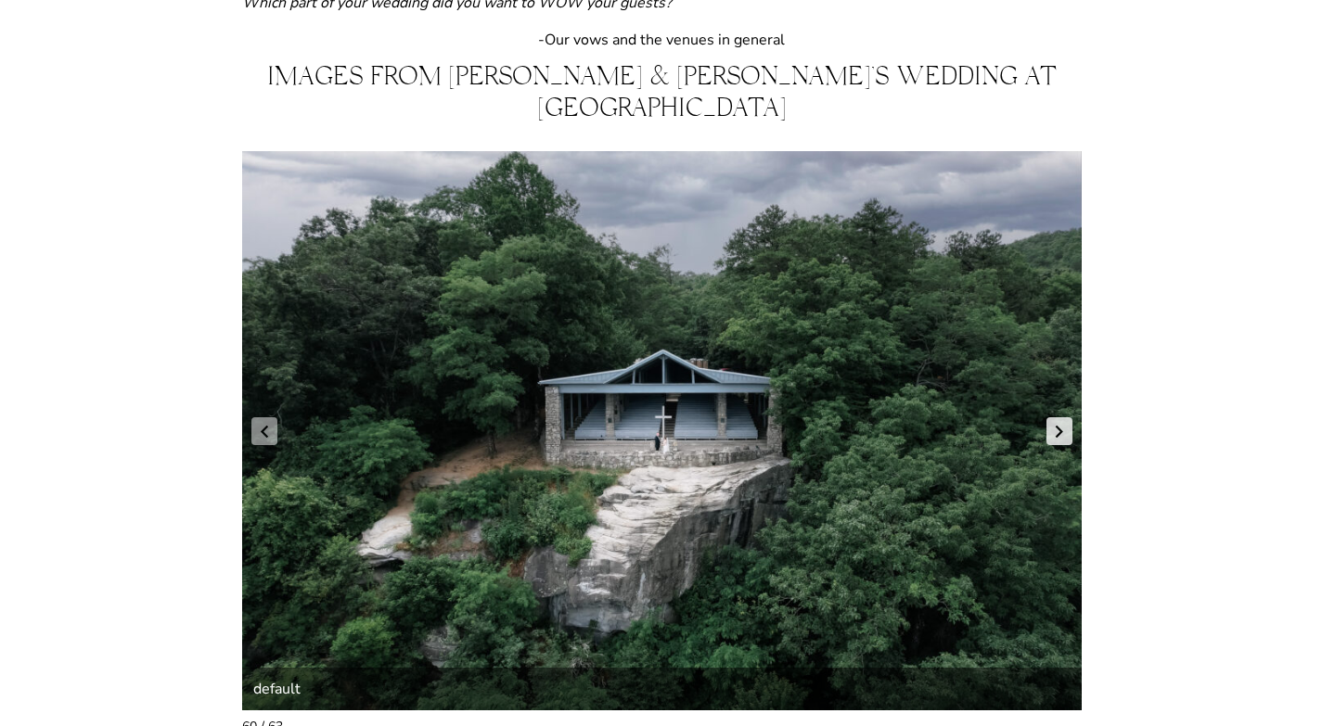
click at [1062, 418] on link "Next slide" at bounding box center [1060, 432] width 26 height 28
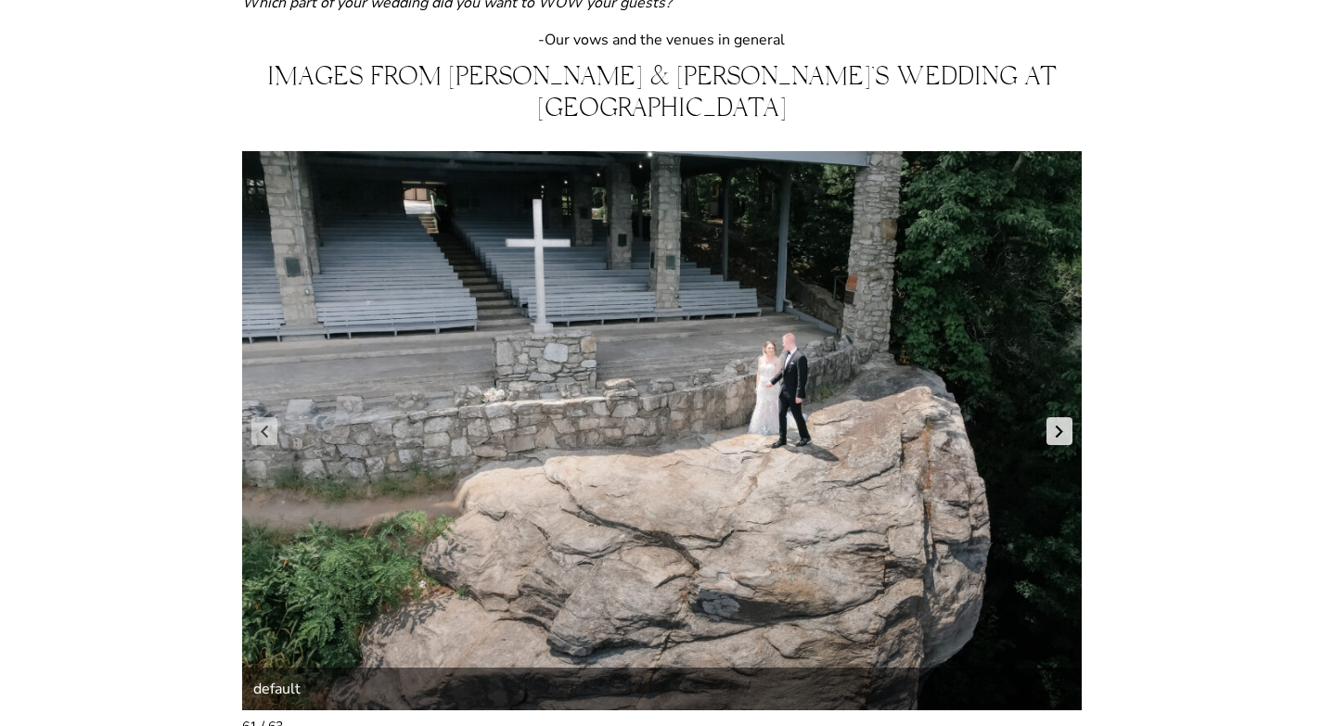
click at [1064, 418] on link "Next slide" at bounding box center [1060, 432] width 26 height 28
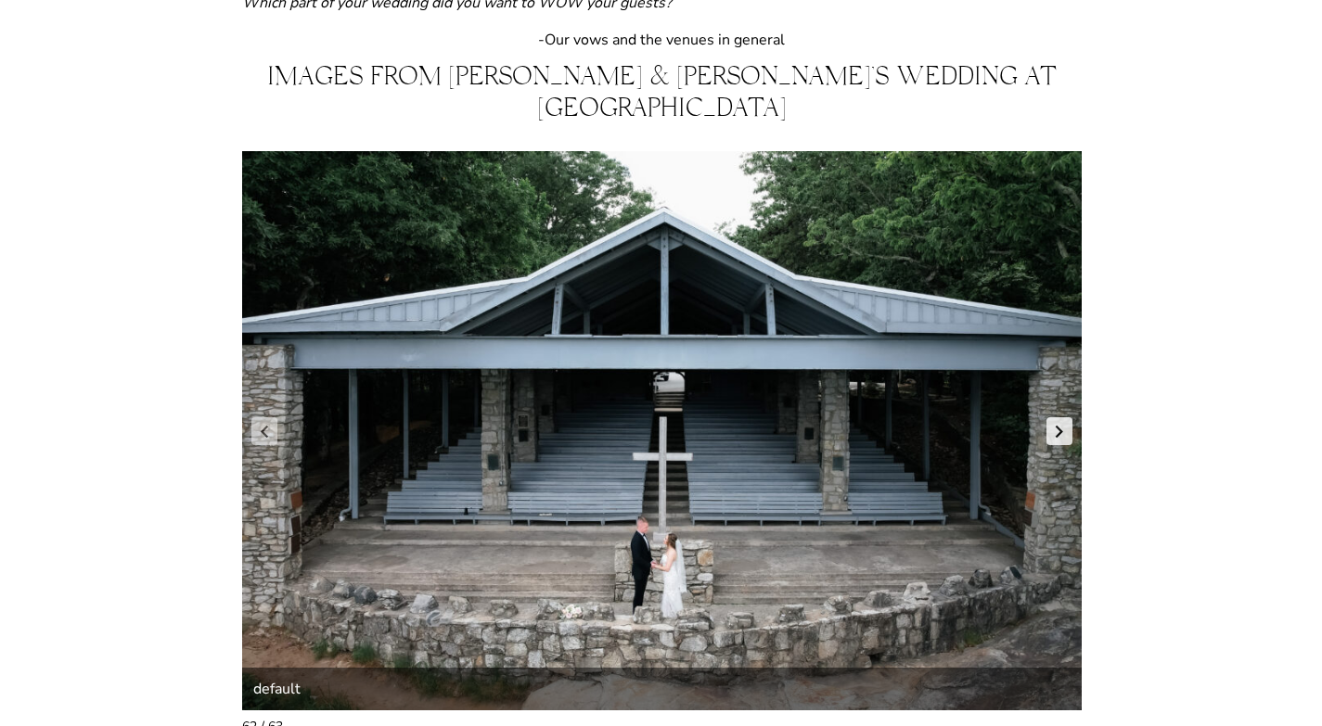
click at [1064, 418] on link "Next slide" at bounding box center [1060, 432] width 26 height 28
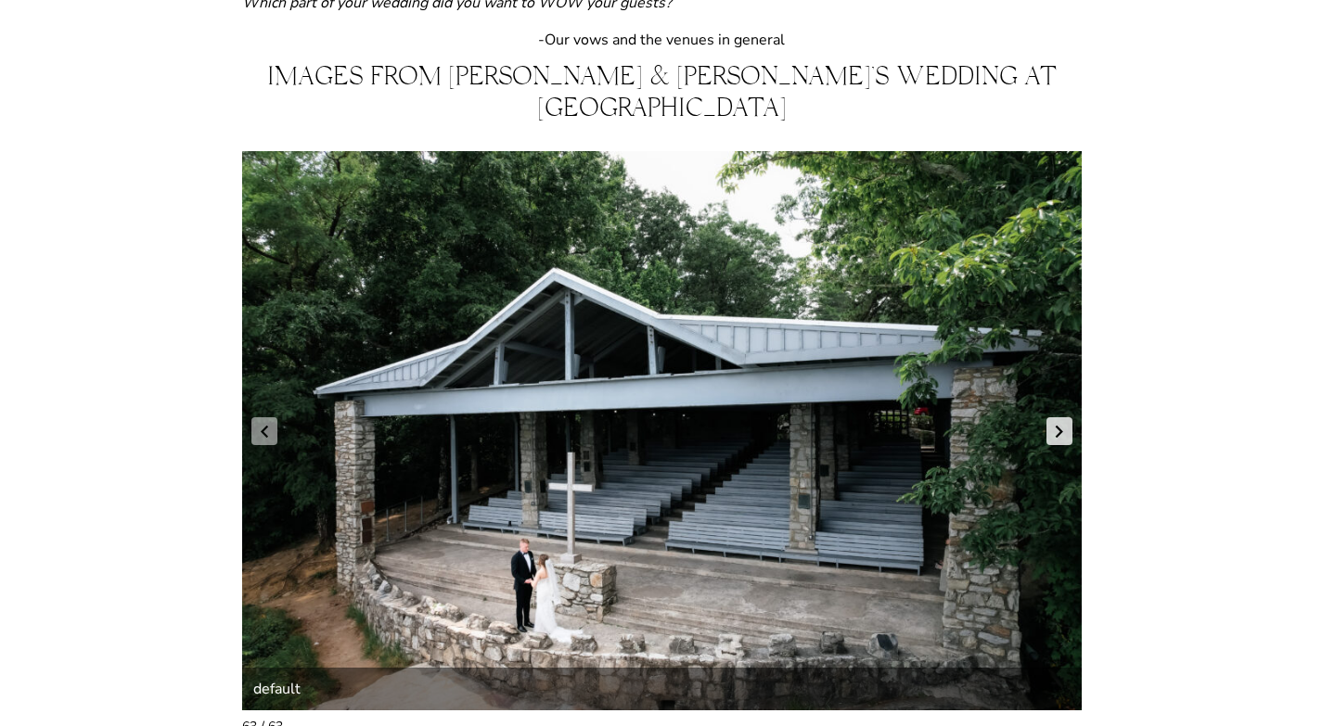
click at [1064, 418] on link "Next slide" at bounding box center [1060, 432] width 26 height 28
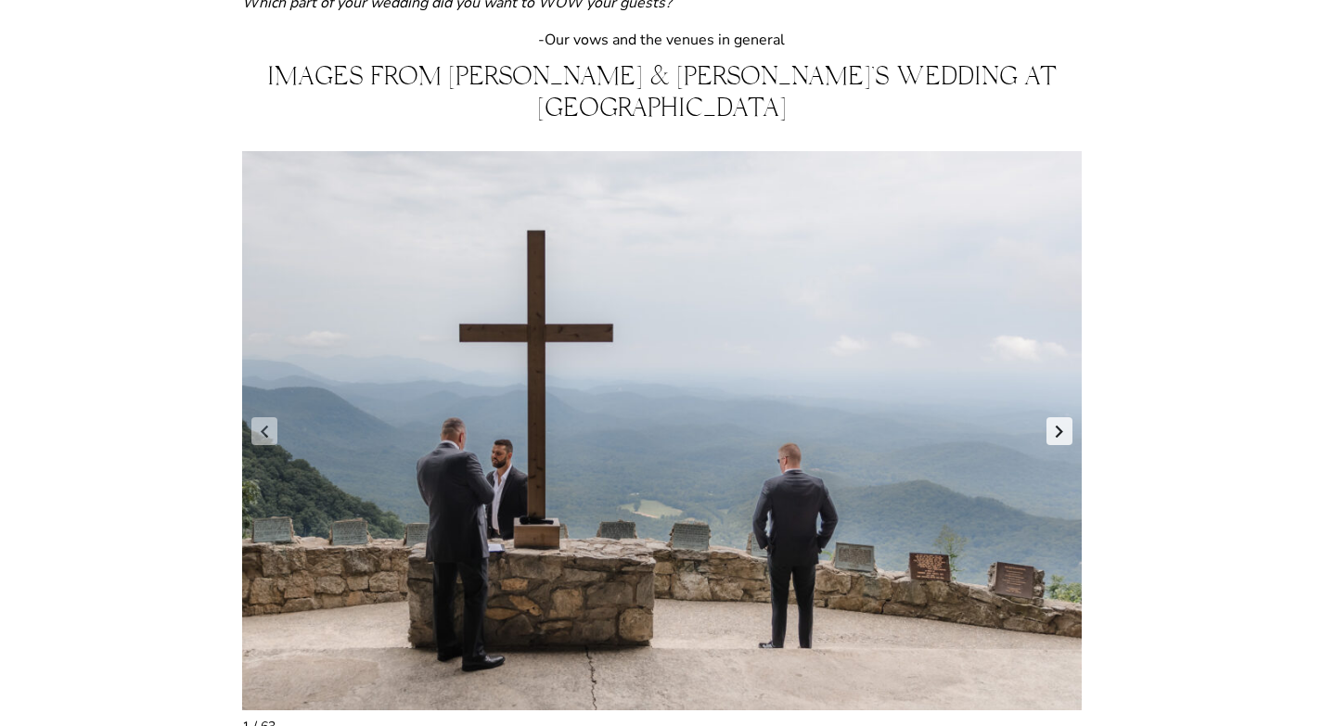
click at [1064, 418] on link "Next slide" at bounding box center [1060, 432] width 26 height 28
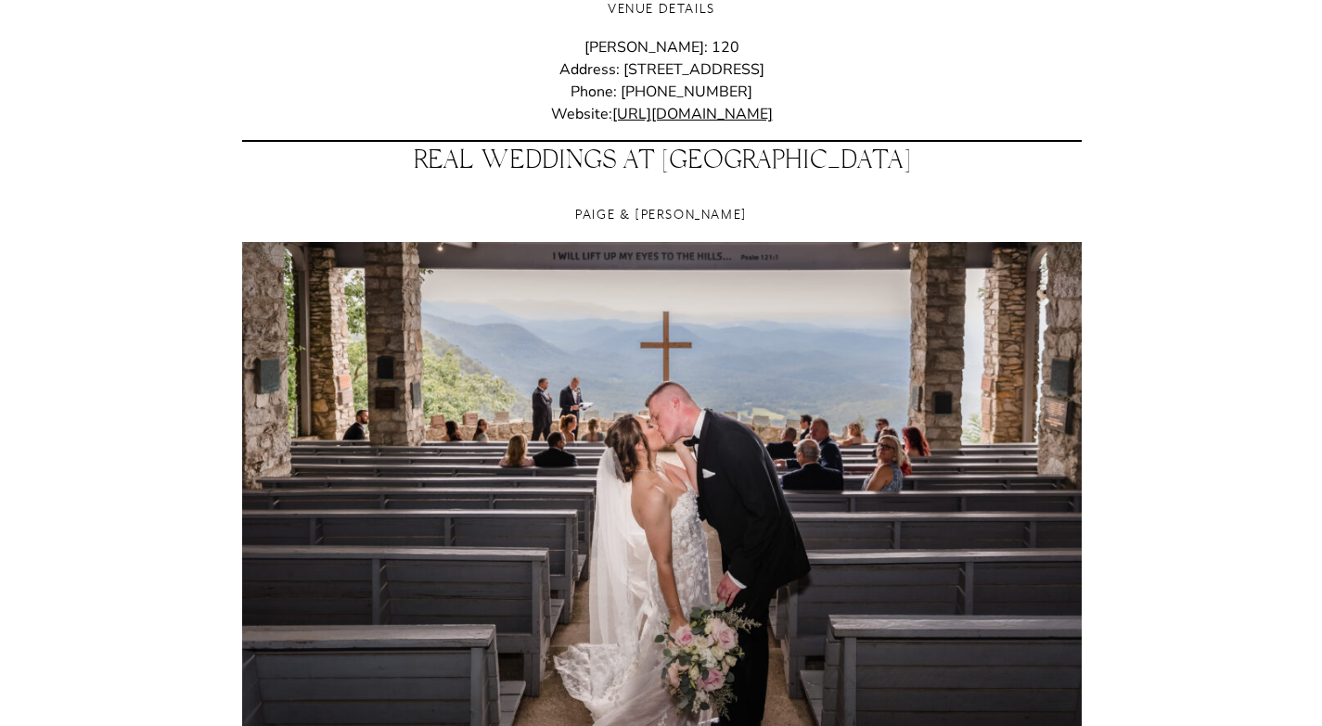
scroll to position [417, 0]
